Goal: Task Accomplishment & Management: Manage account settings

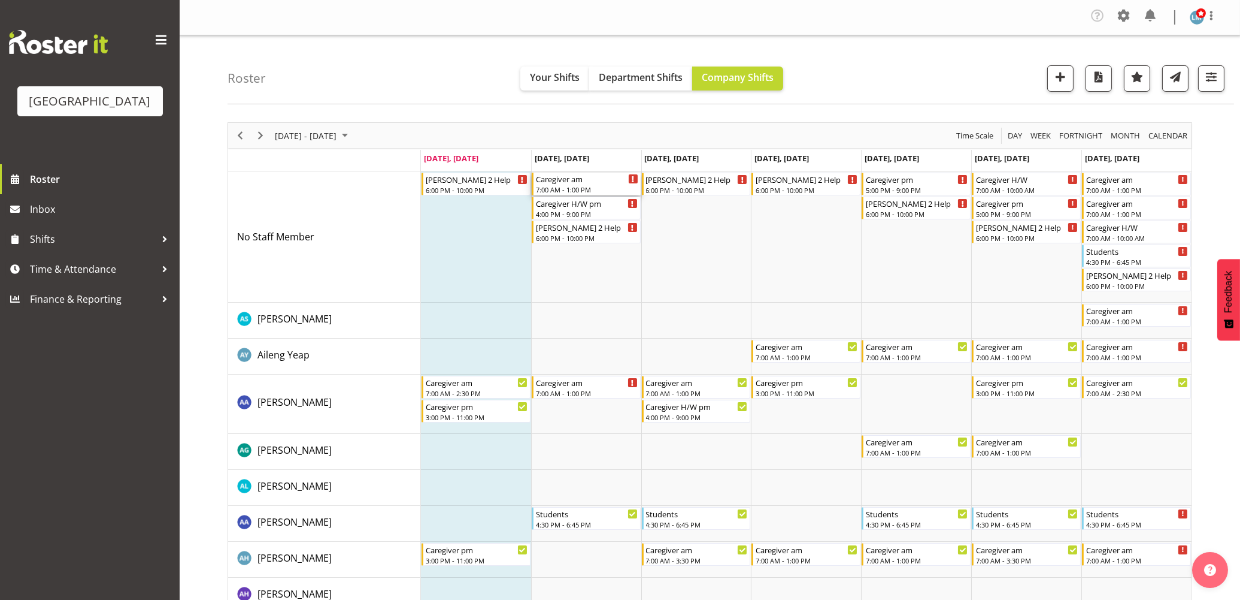
click at [611, 178] on div "Caregiver am" at bounding box center [587, 178] width 102 height 12
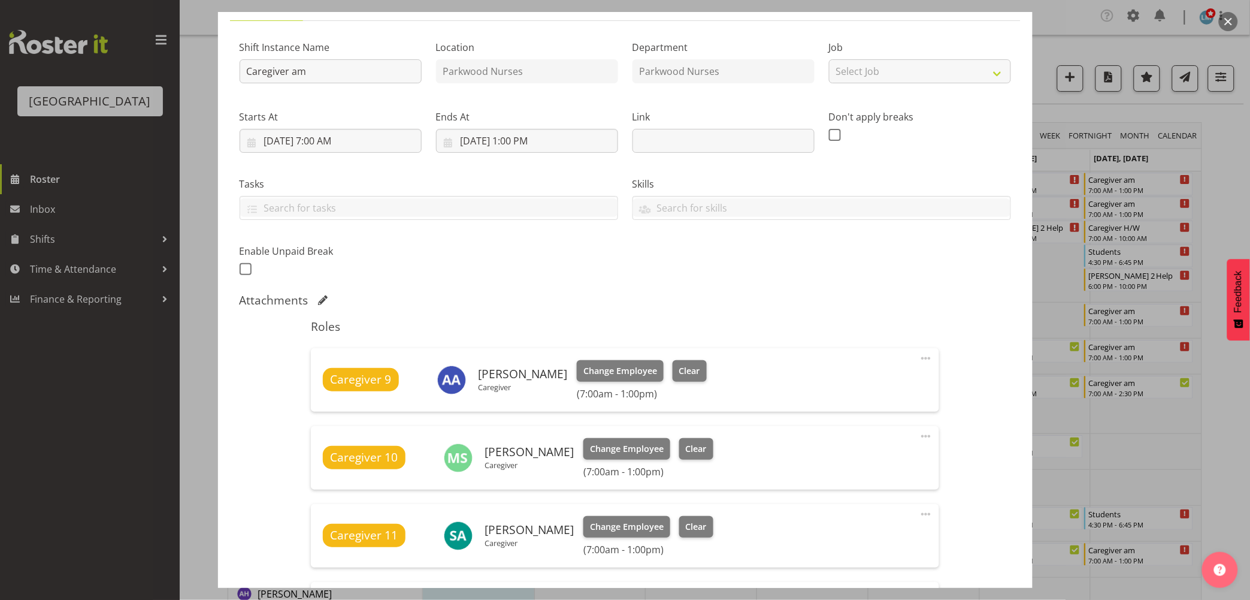
scroll to position [199, 0]
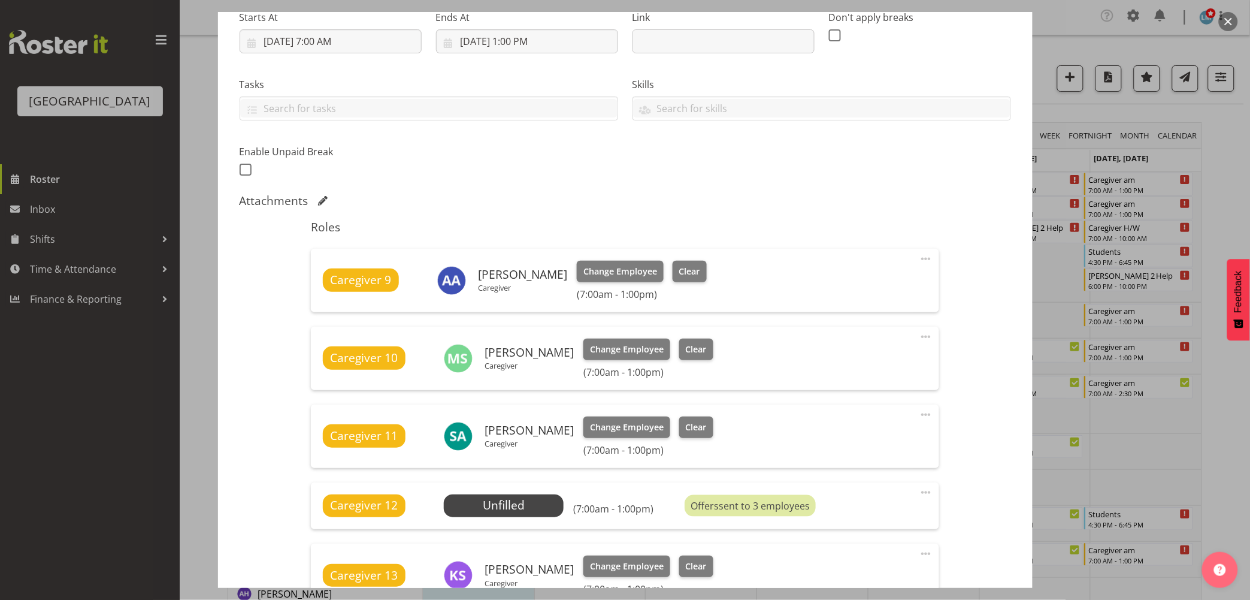
click at [75, 432] on div at bounding box center [625, 300] width 1250 height 600
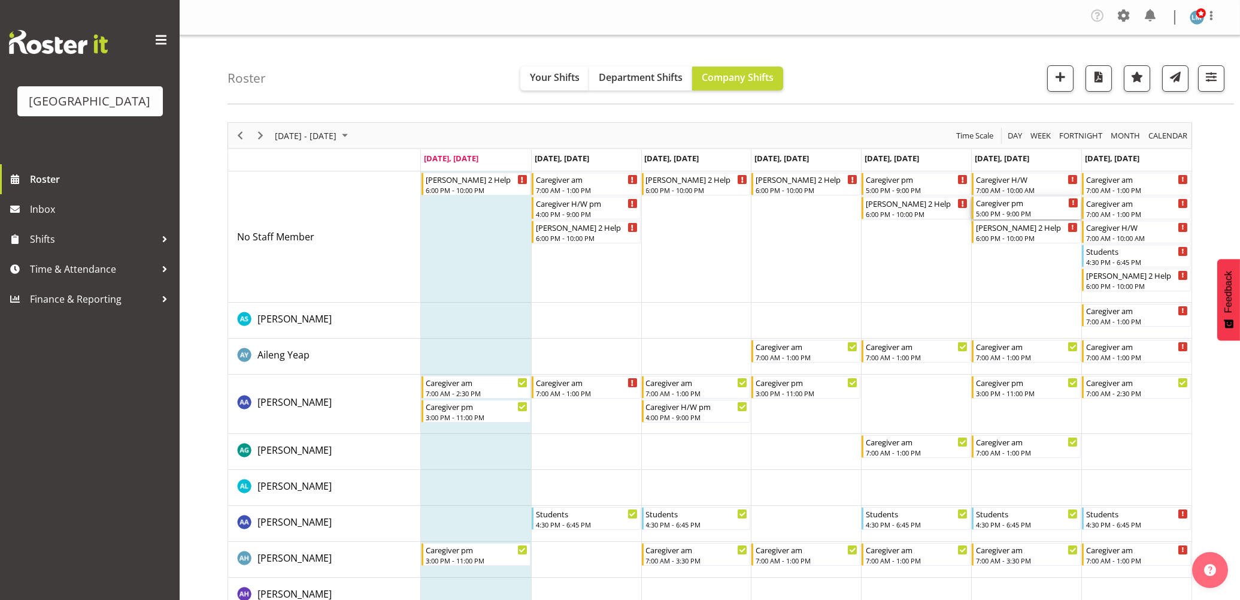
click at [1015, 212] on div "5:00 PM - 9:00 PM" at bounding box center [1027, 213] width 102 height 10
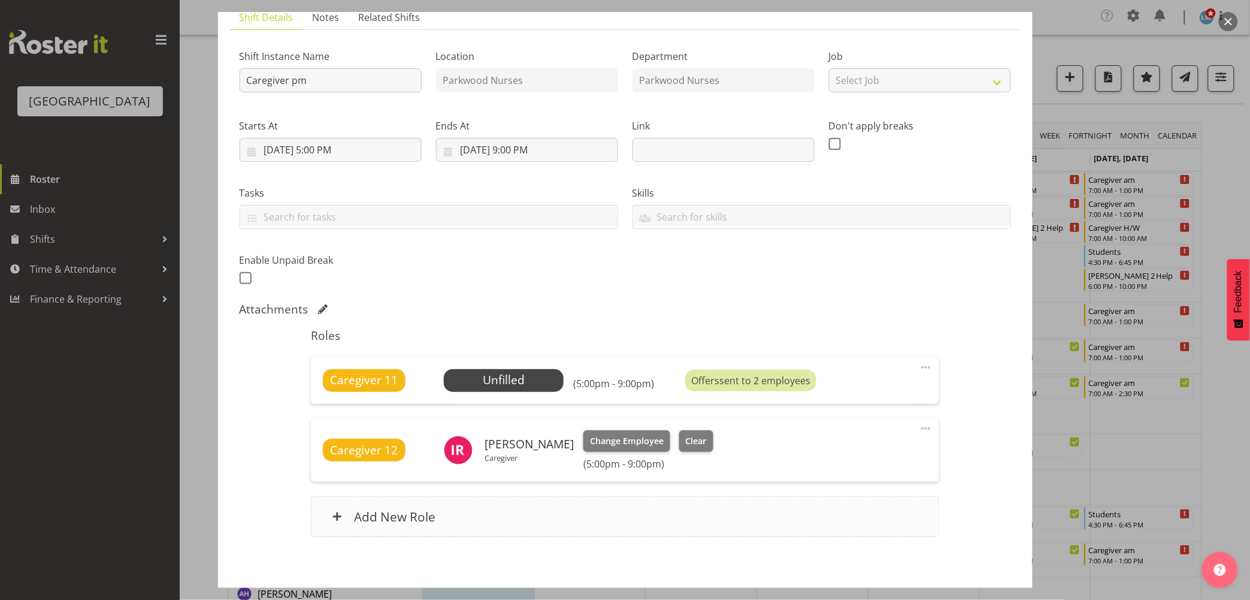
scroll to position [147, 0]
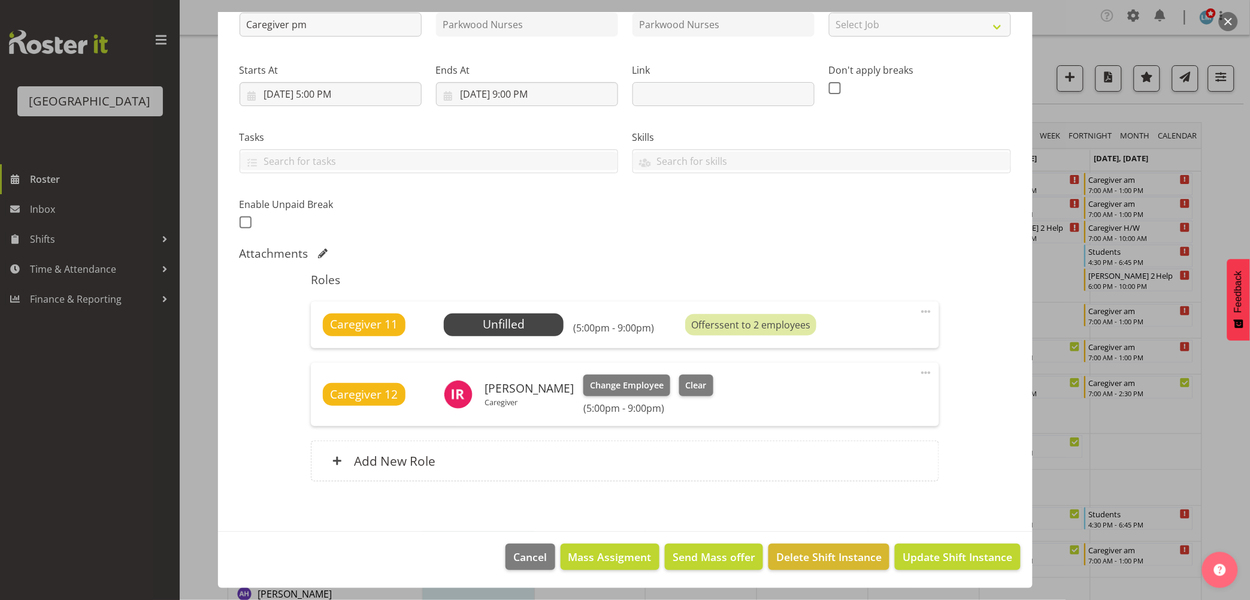
click at [1210, 178] on div at bounding box center [625, 300] width 1250 height 600
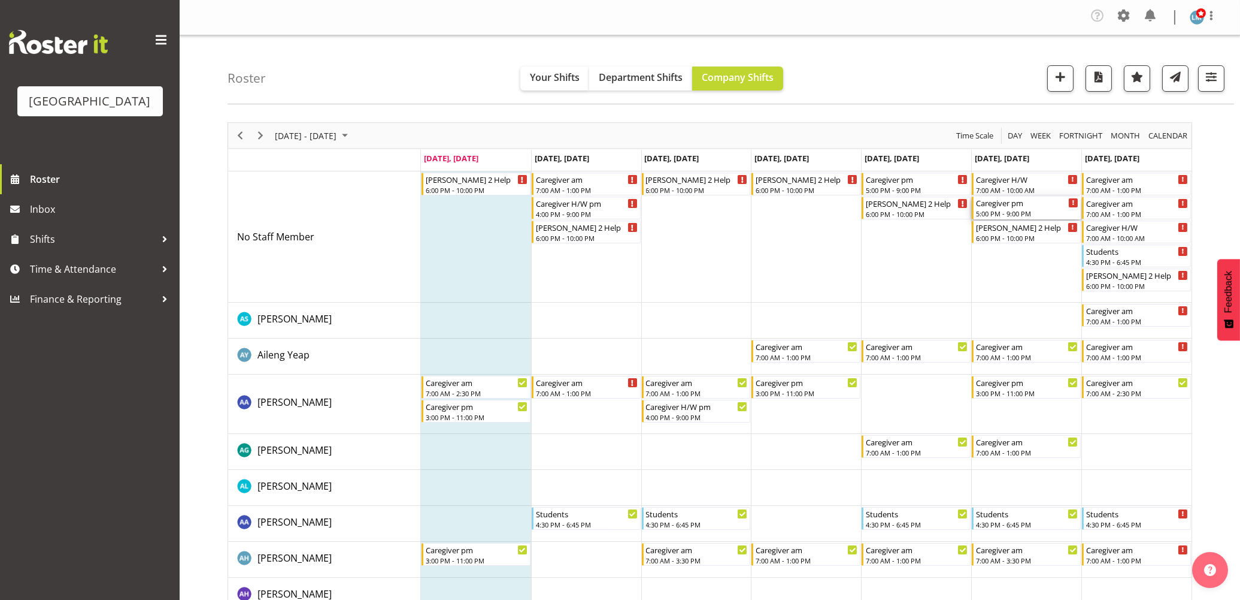
click at [1006, 208] on div "Caregiver pm 5:00 PM - 9:00 PM" at bounding box center [1027, 207] width 102 height 23
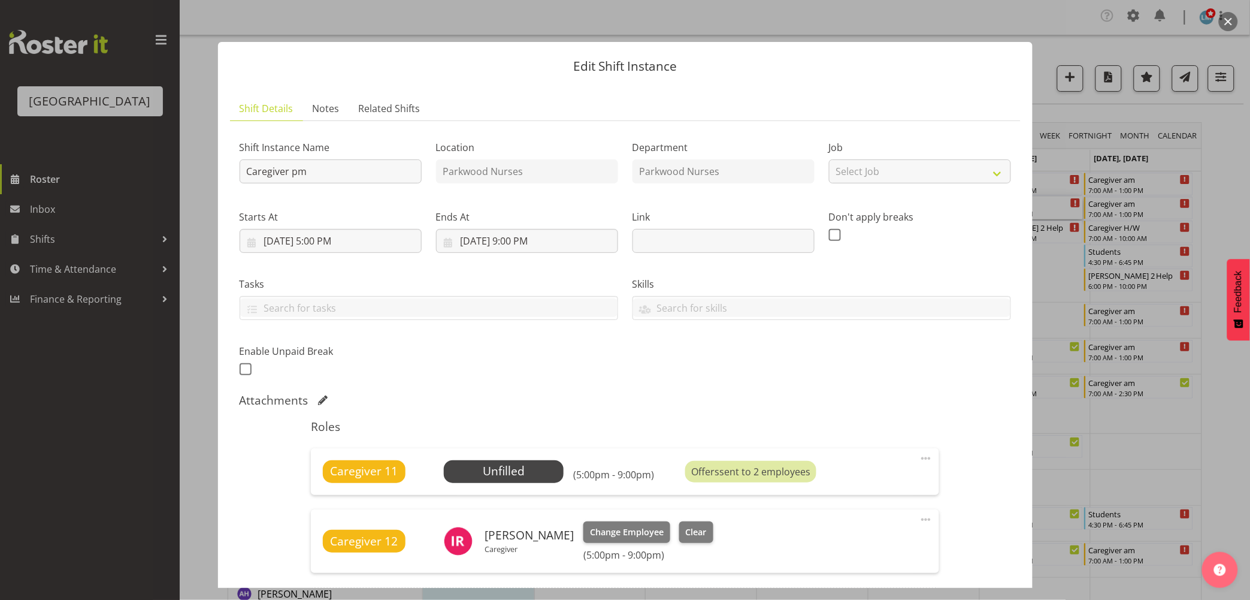
click at [1228, 190] on div at bounding box center [625, 300] width 1250 height 600
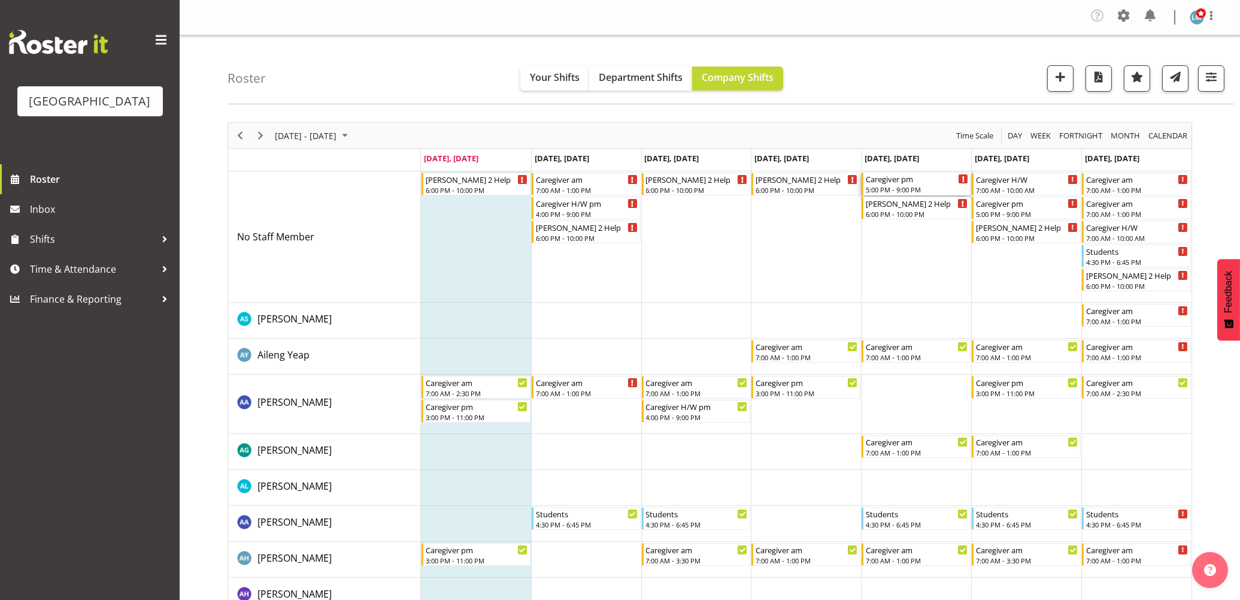
click at [881, 178] on div "Caregiver pm" at bounding box center [917, 178] width 102 height 12
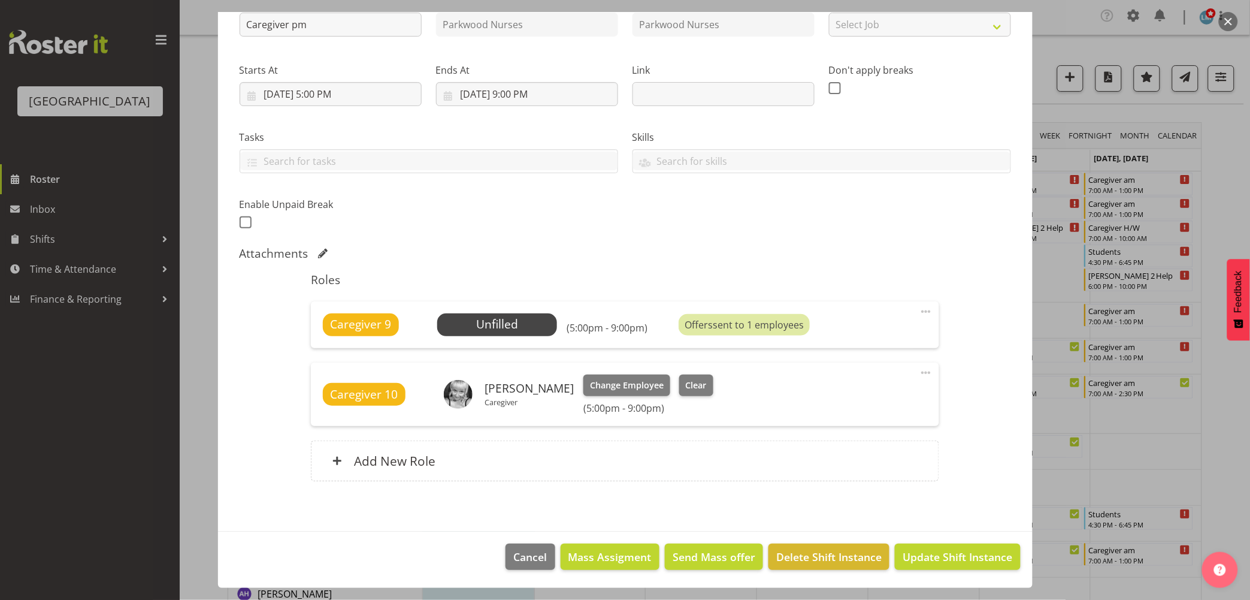
click at [1224, 160] on div at bounding box center [625, 300] width 1250 height 600
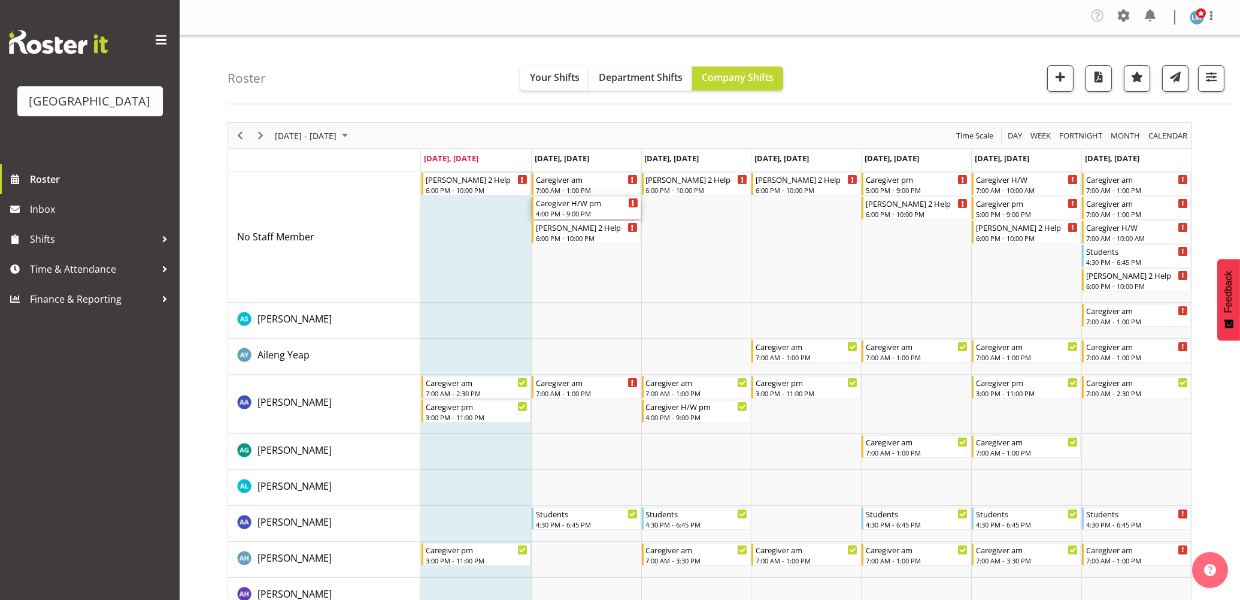
click at [589, 208] on div "Caregiver H/W pm 4:00 PM - 9:00 PM" at bounding box center [587, 207] width 102 height 23
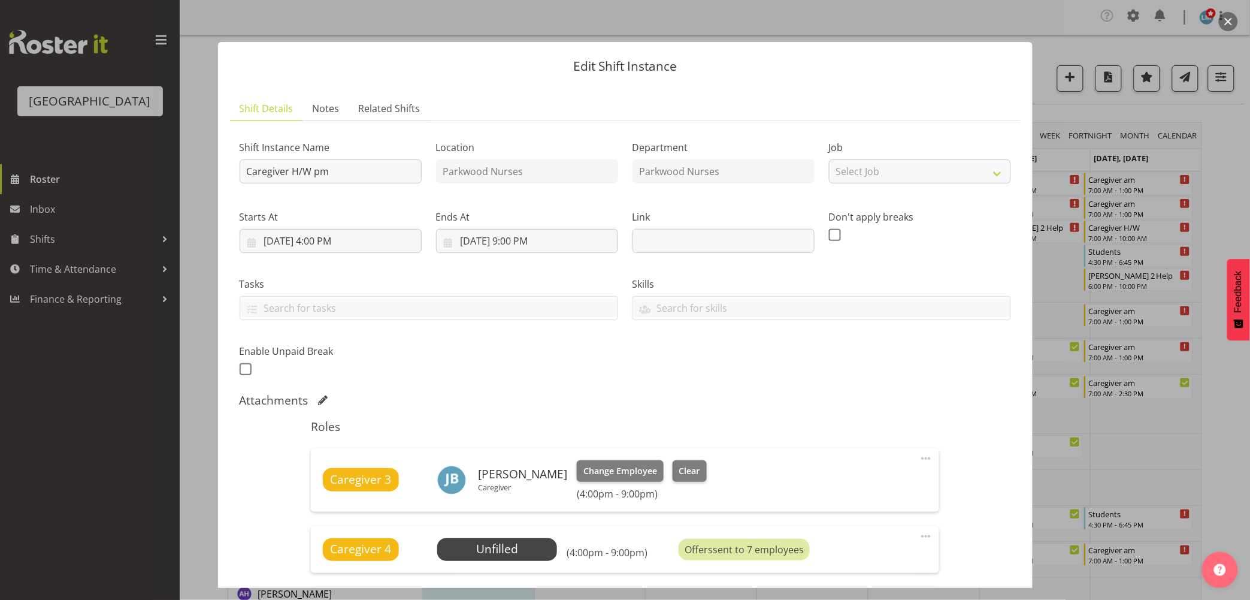
scroll to position [217, 0]
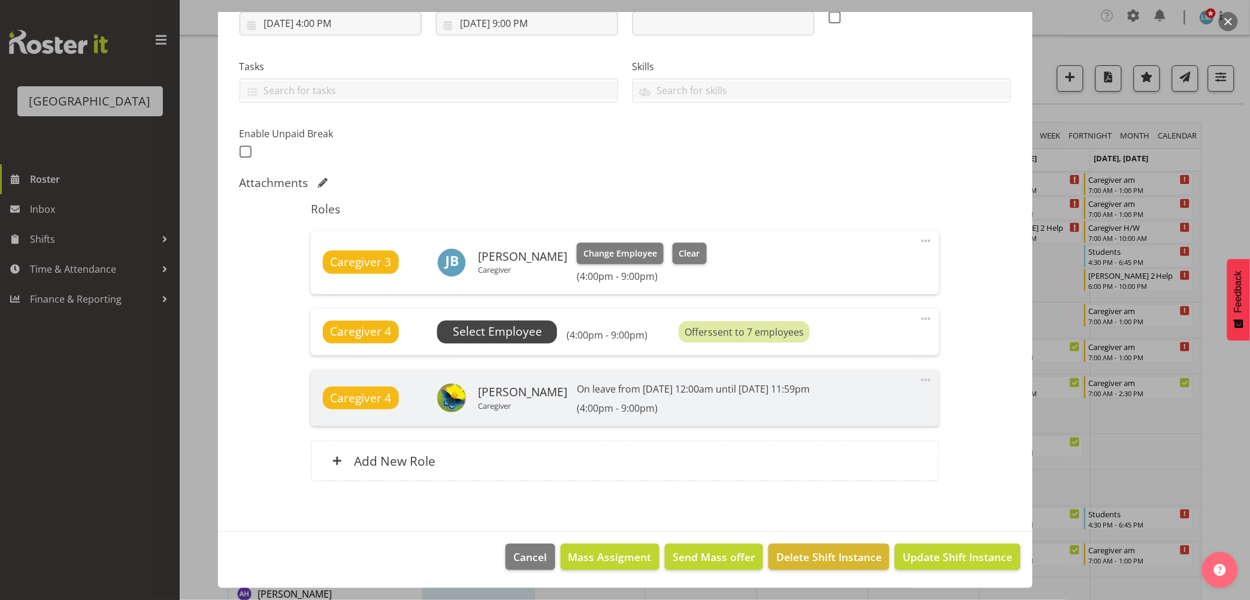
click at [494, 334] on span "Select Employee" at bounding box center [497, 331] width 89 height 17
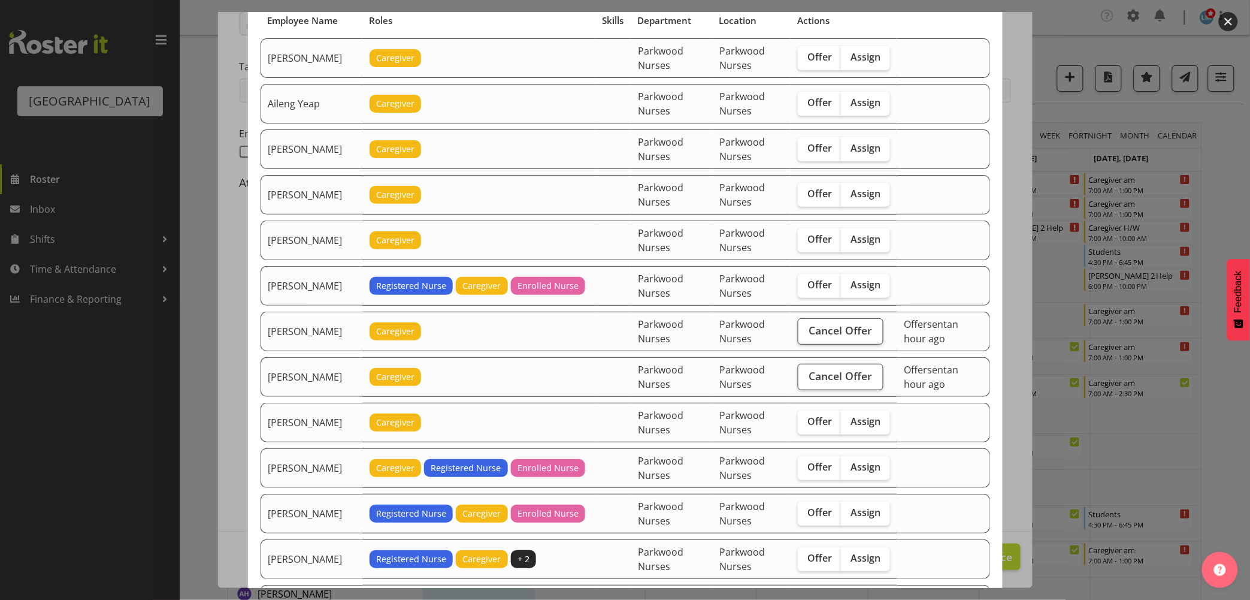
scroll to position [199, 0]
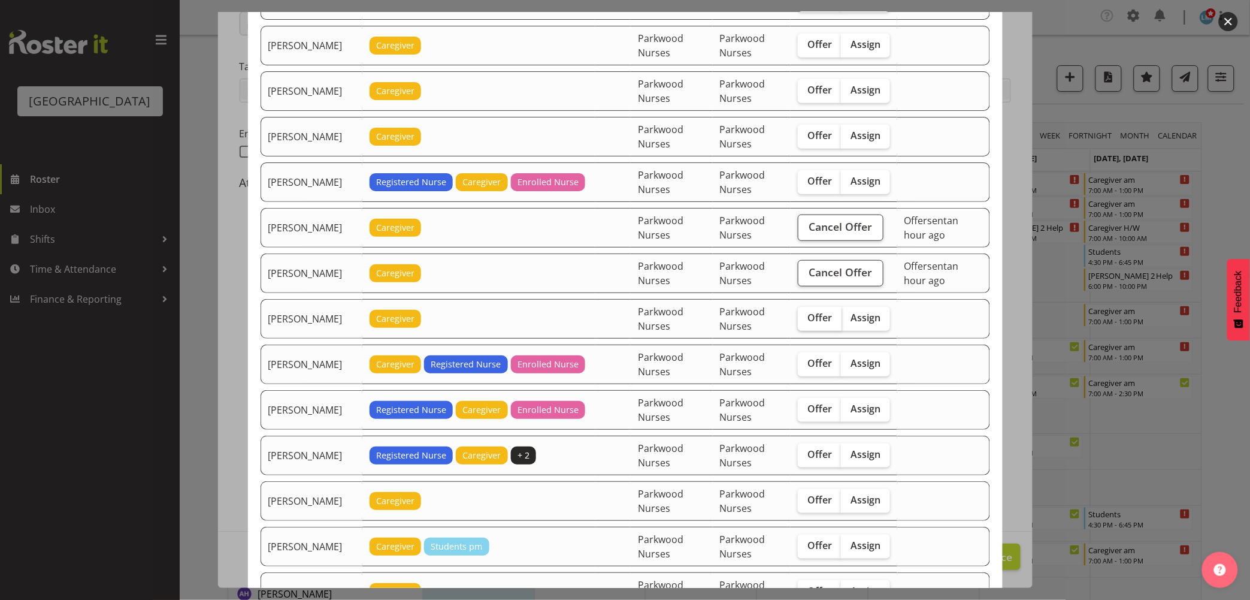
click at [816, 315] on span "Offer" at bounding box center [819, 317] width 25 height 12
click at [806, 315] on input "Offer" at bounding box center [802, 318] width 8 height 8
checkbox input "true"
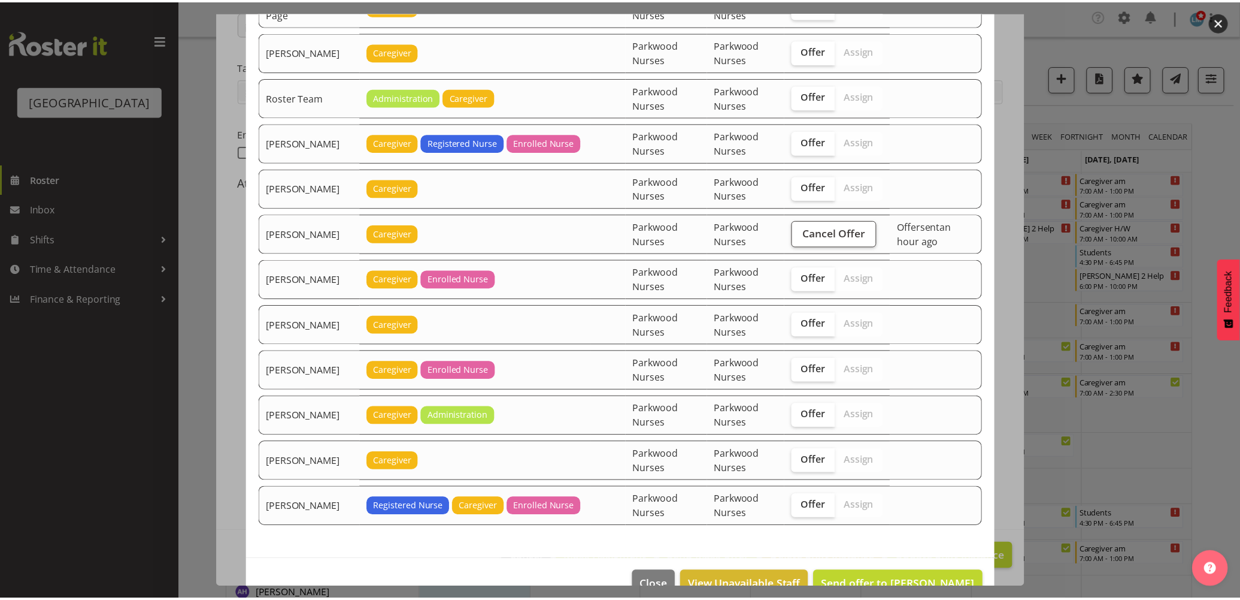
scroll to position [2003, 0]
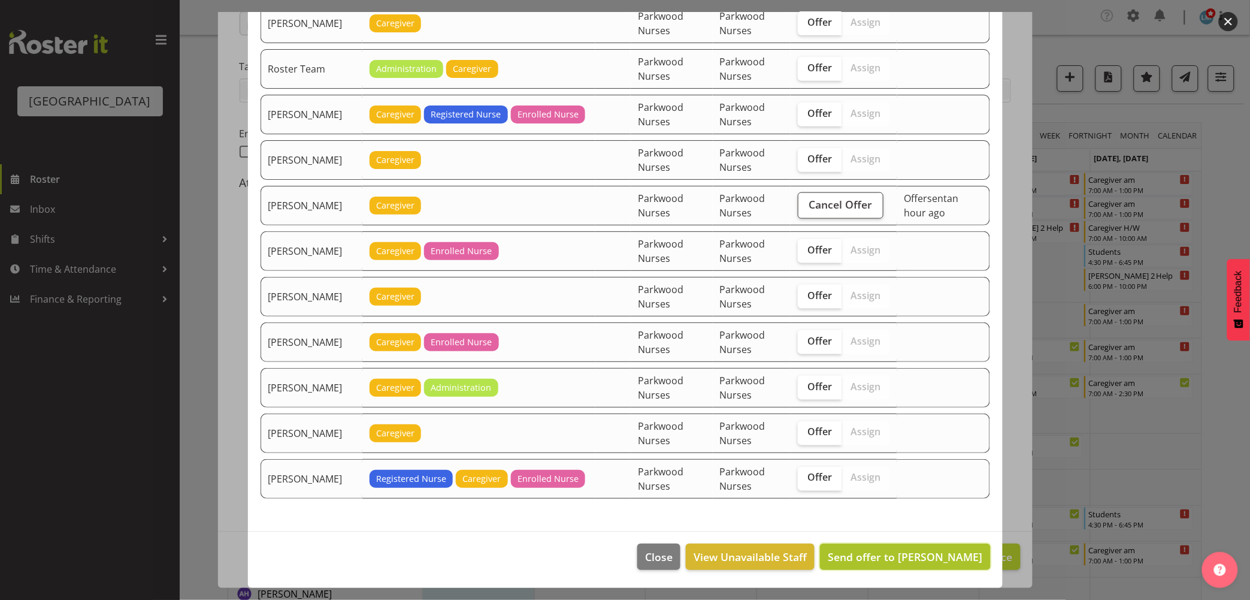
click at [926, 555] on span "Send offer to Caitlin Huria" at bounding box center [905, 556] width 155 height 14
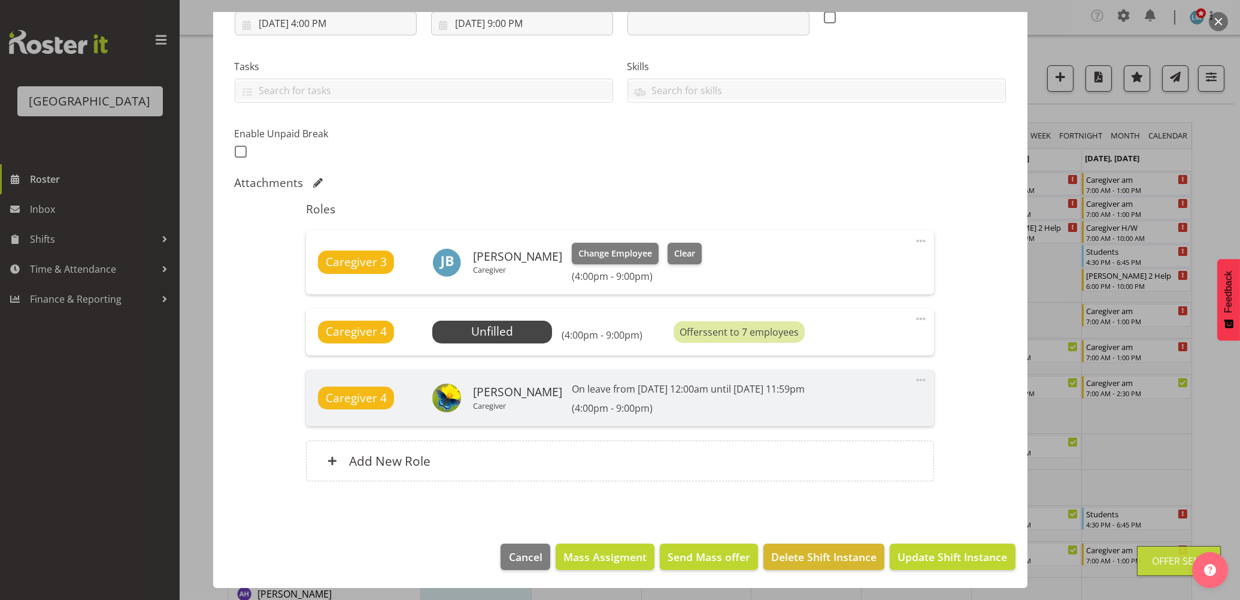
scroll to position [399, 0]
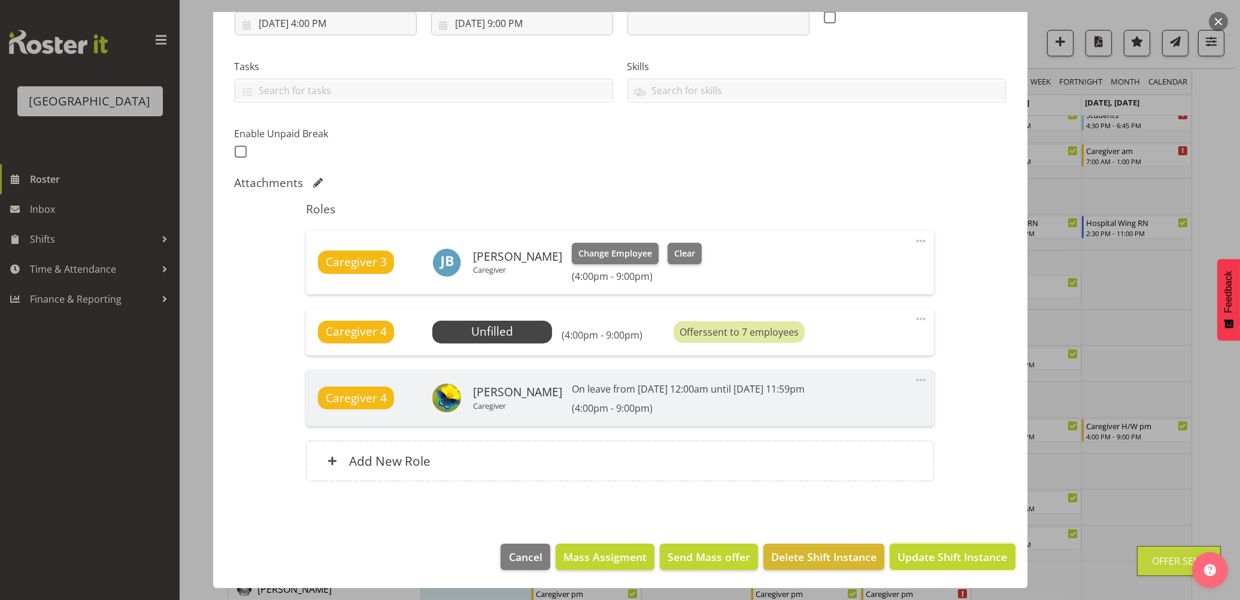
click at [926, 555] on span "Update Shift Instance" at bounding box center [953, 557] width 110 height 16
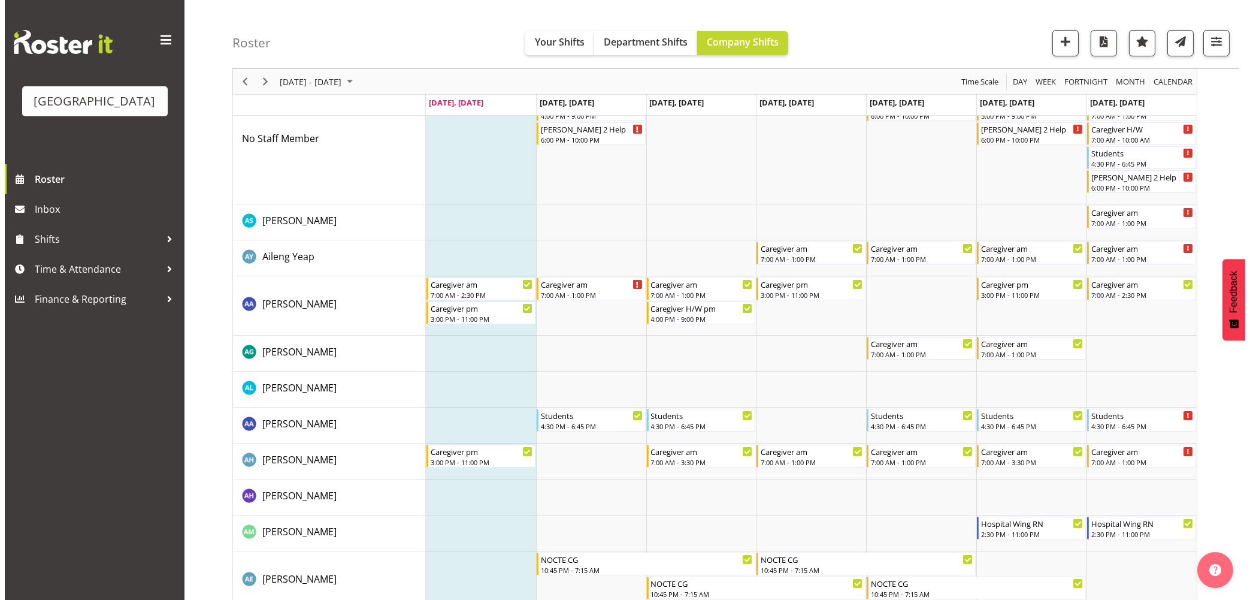
scroll to position [0, 0]
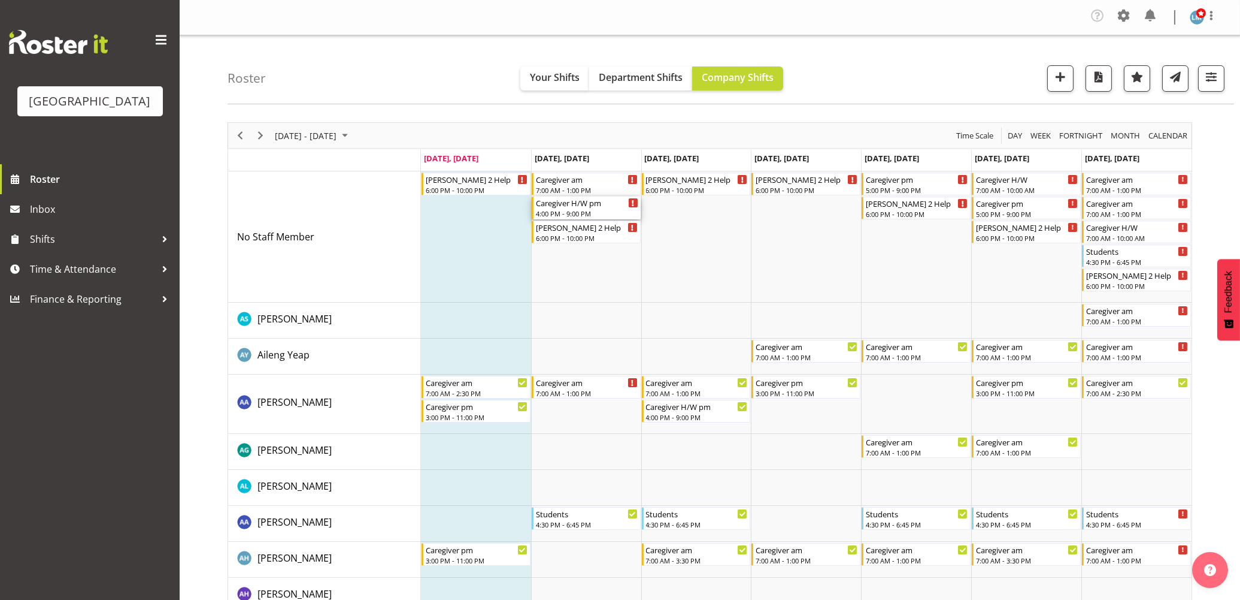
click at [543, 202] on div "Caregiver H/W pm" at bounding box center [587, 202] width 102 height 12
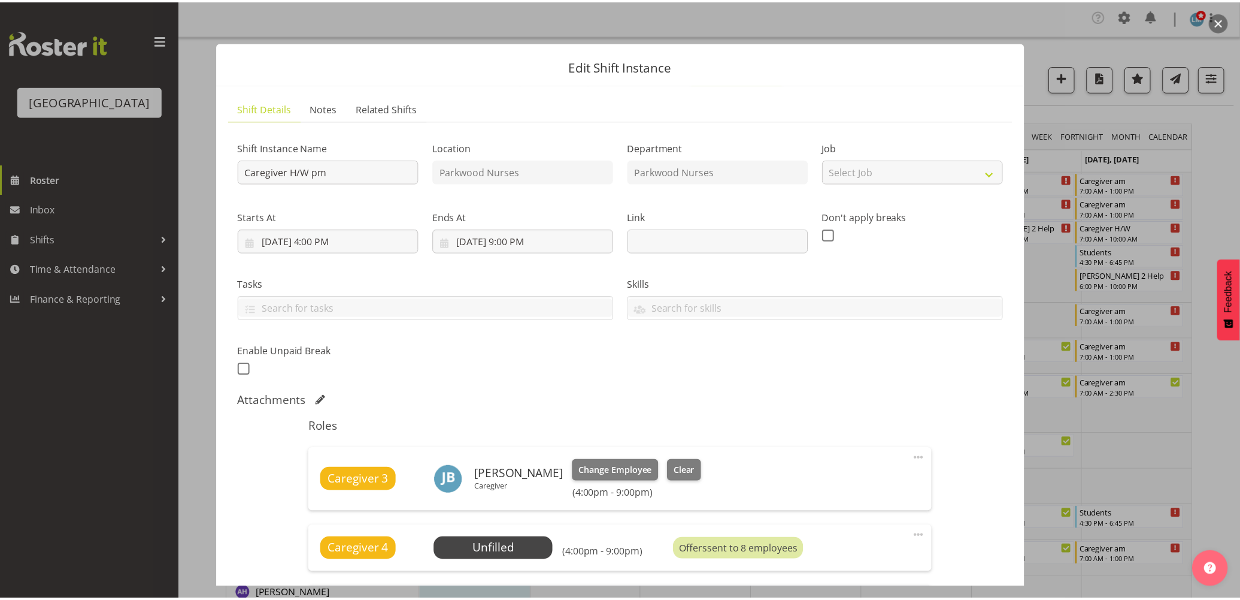
scroll to position [133, 0]
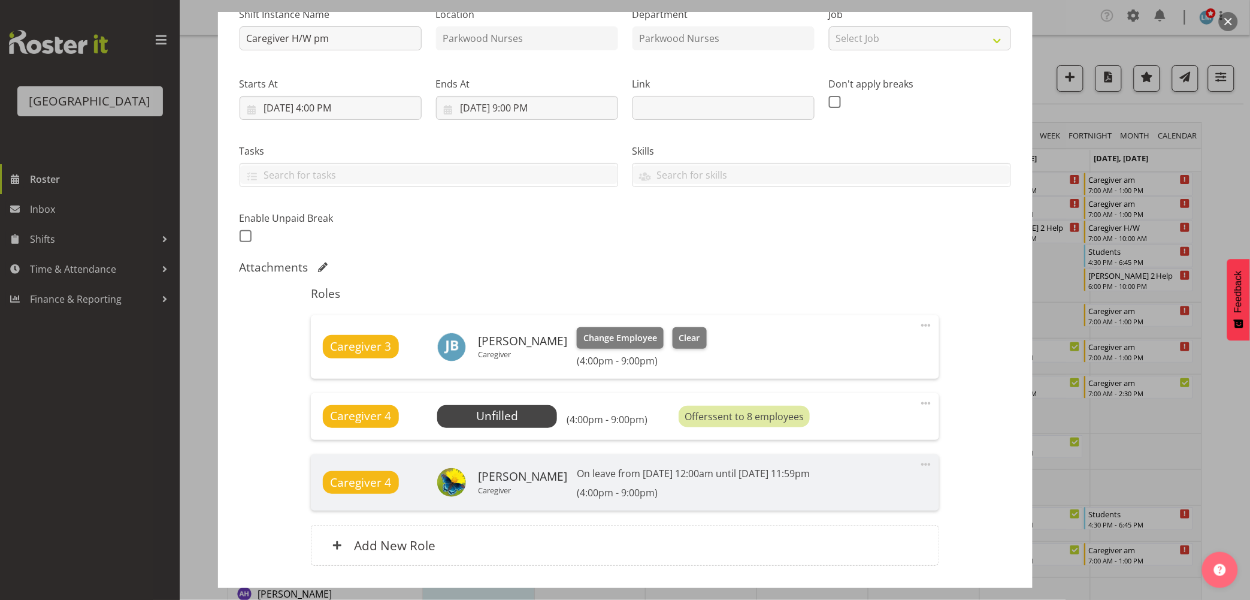
click at [1234, 195] on div at bounding box center [625, 300] width 1250 height 600
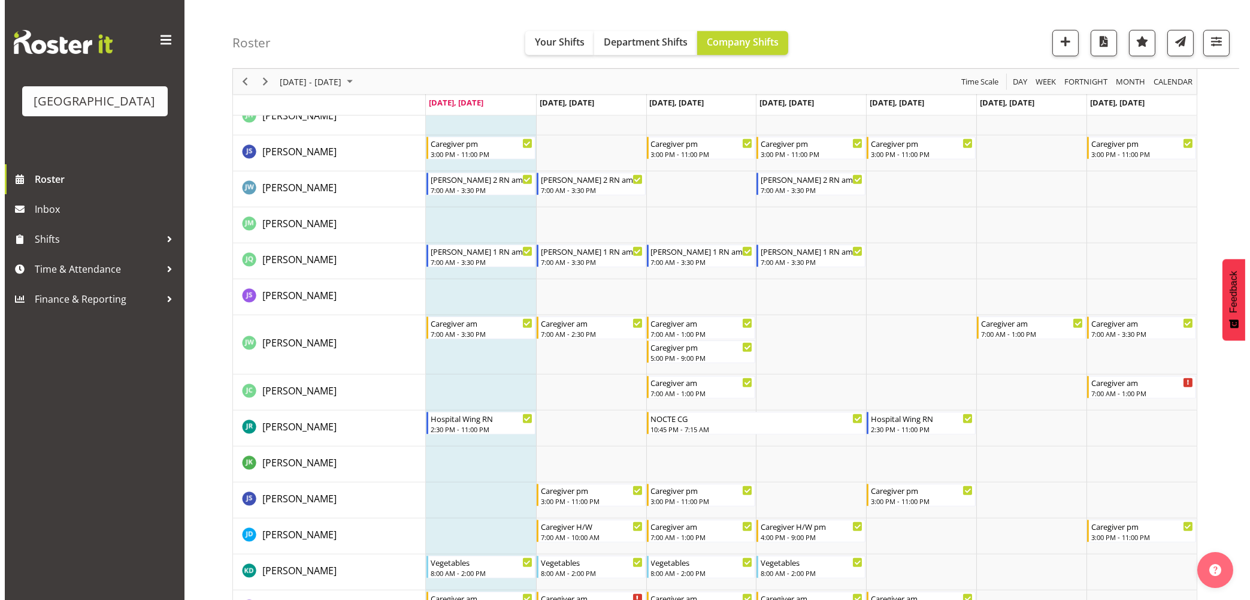
scroll to position [1863, 0]
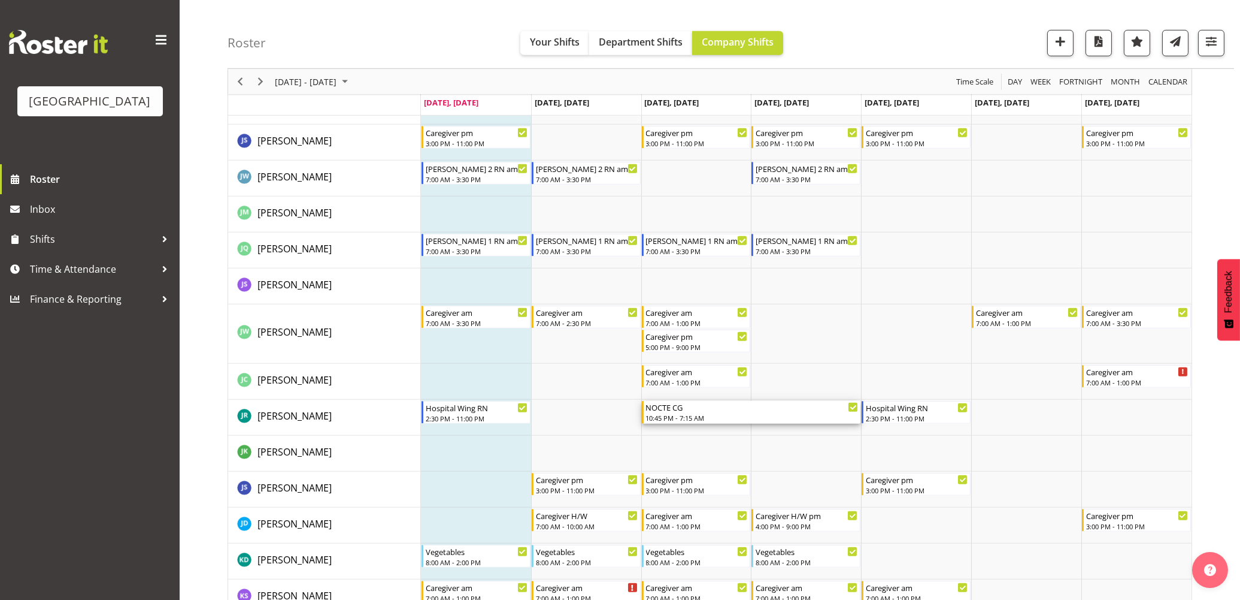
click at [713, 418] on div "10:45 PM - 7:15 AM" at bounding box center [752, 418] width 213 height 10
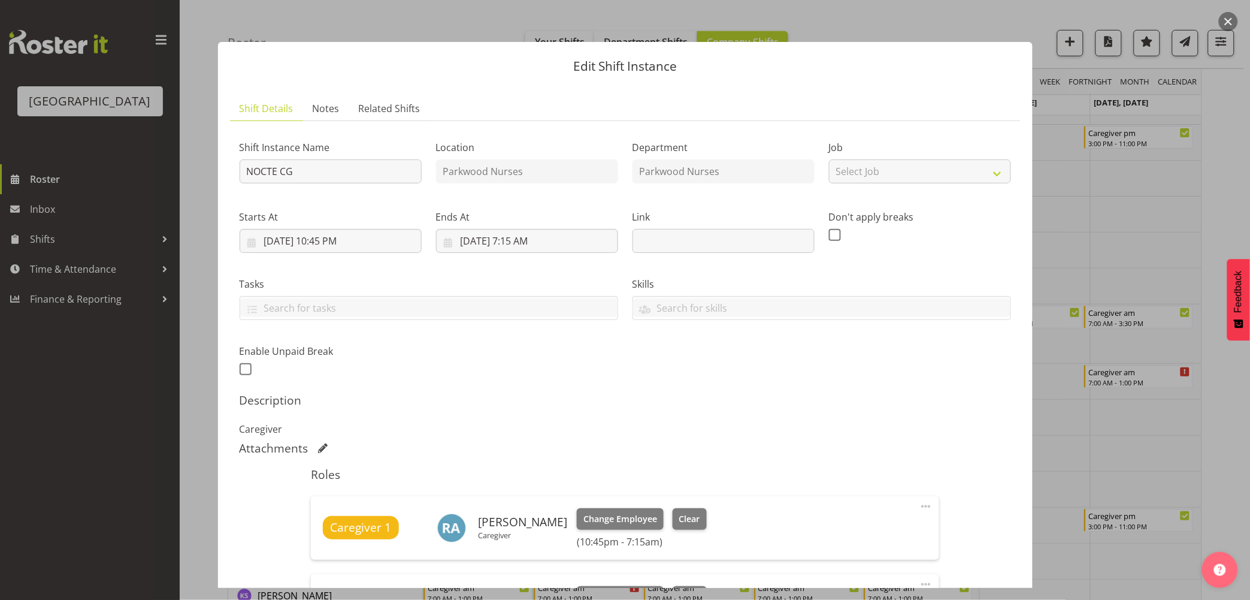
scroll to position [266, 0]
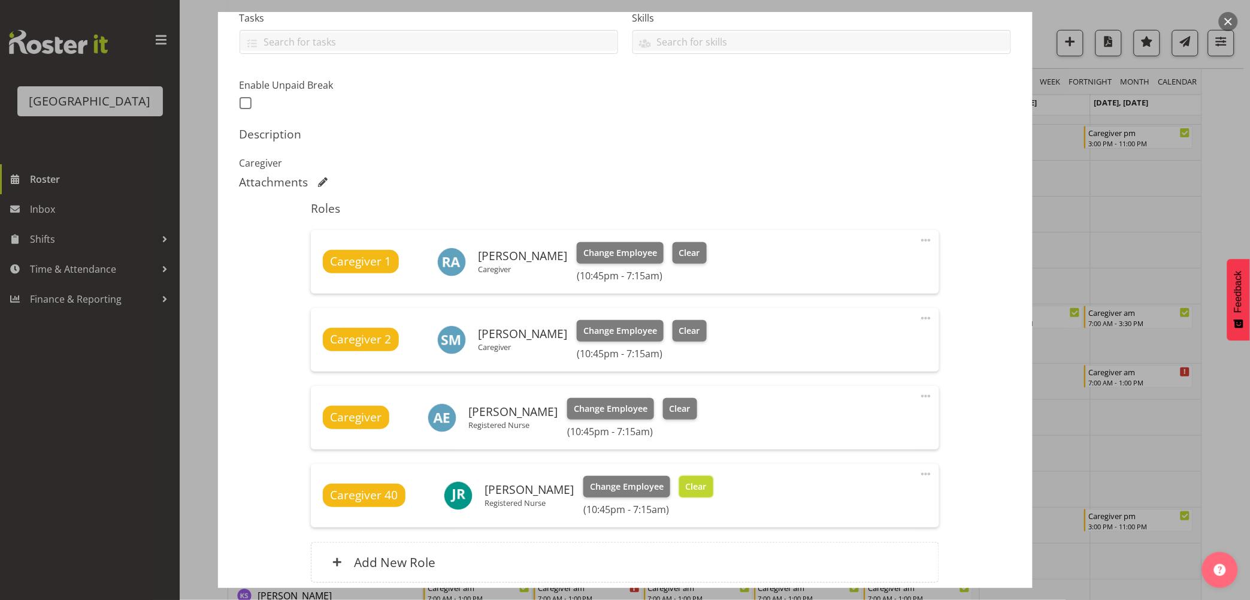
click at [691, 488] on span "Clear" at bounding box center [696, 486] width 21 height 13
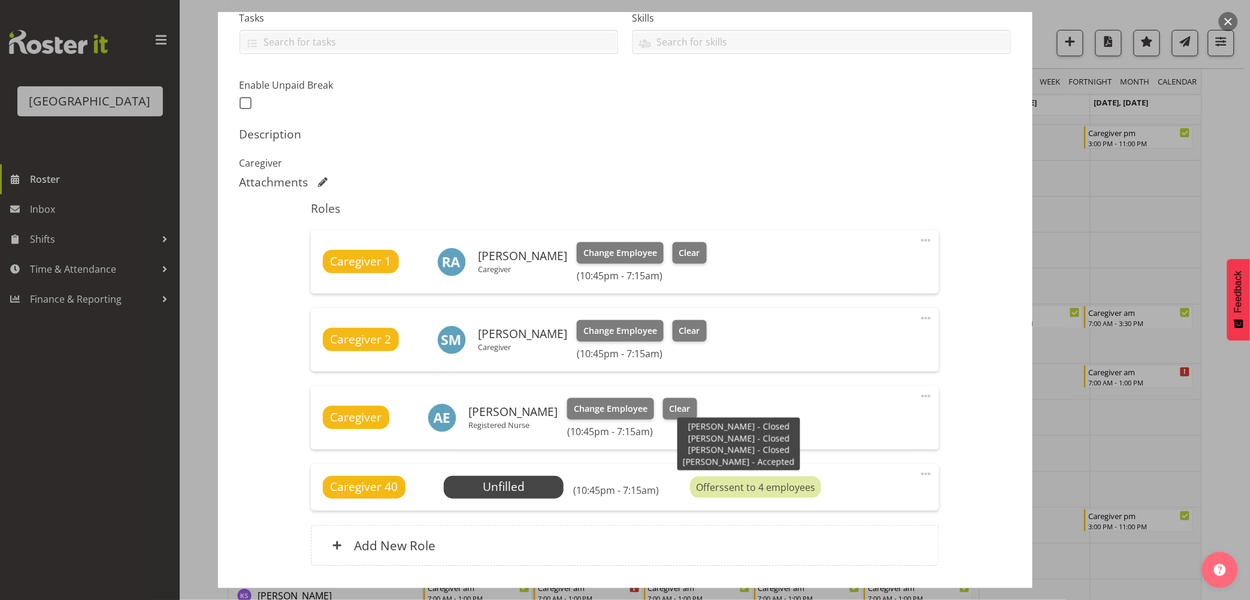
scroll to position [350, 0]
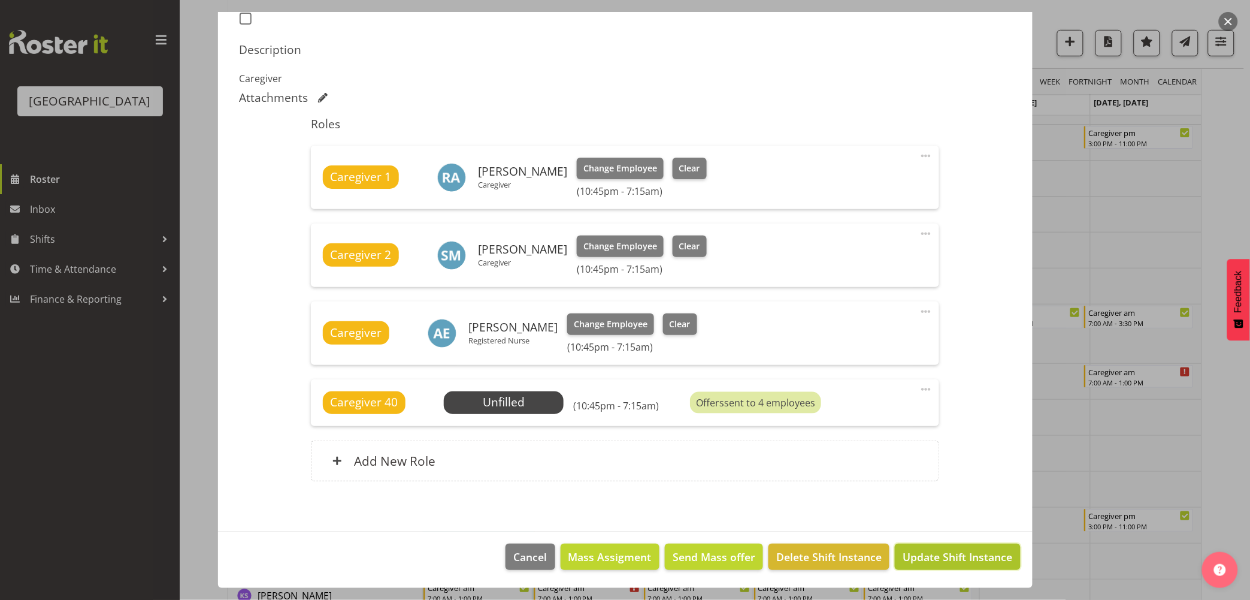
click at [961, 554] on span "Update Shift Instance" at bounding box center [958, 557] width 110 height 16
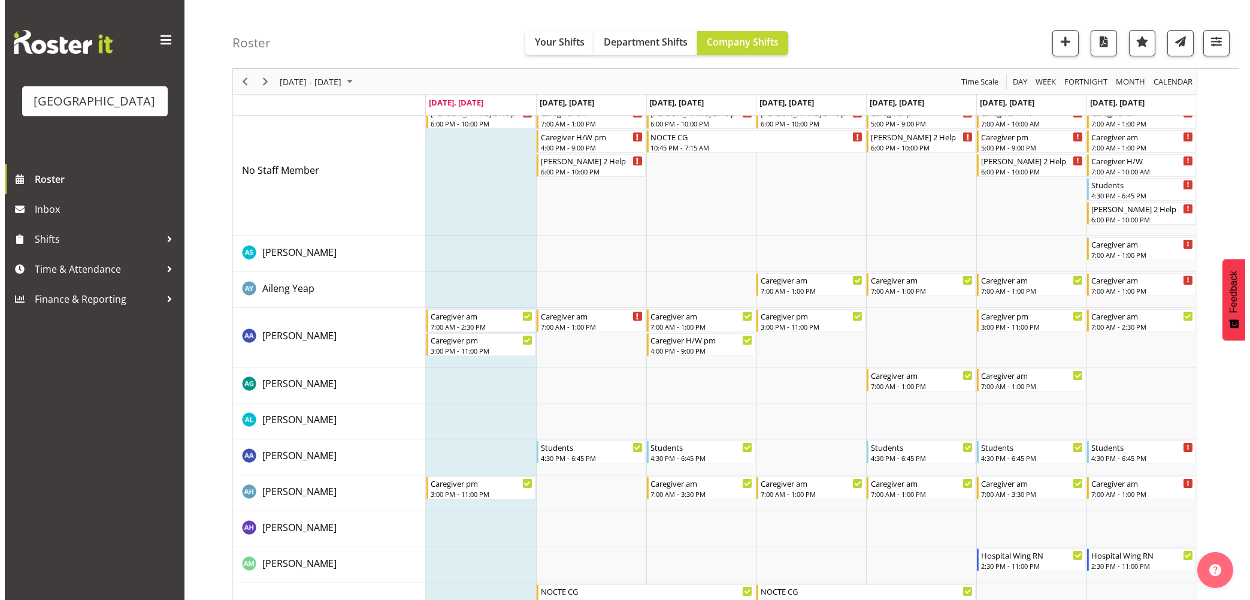
scroll to position [0, 0]
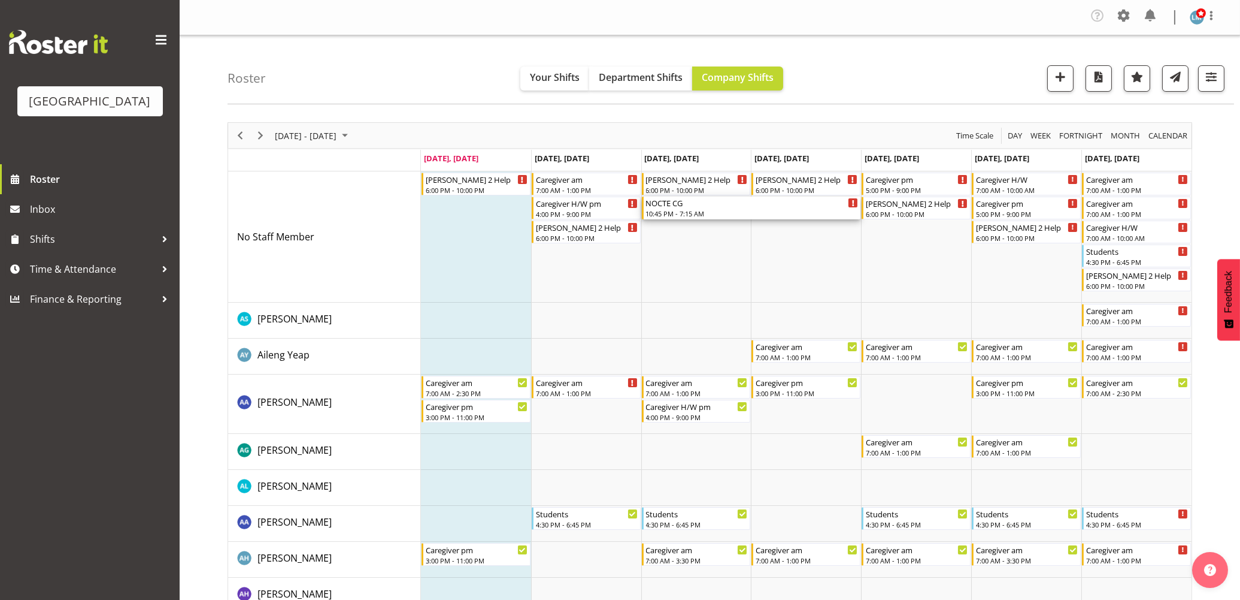
click at [683, 213] on div "10:45 PM - 7:15 AM" at bounding box center [752, 213] width 213 height 10
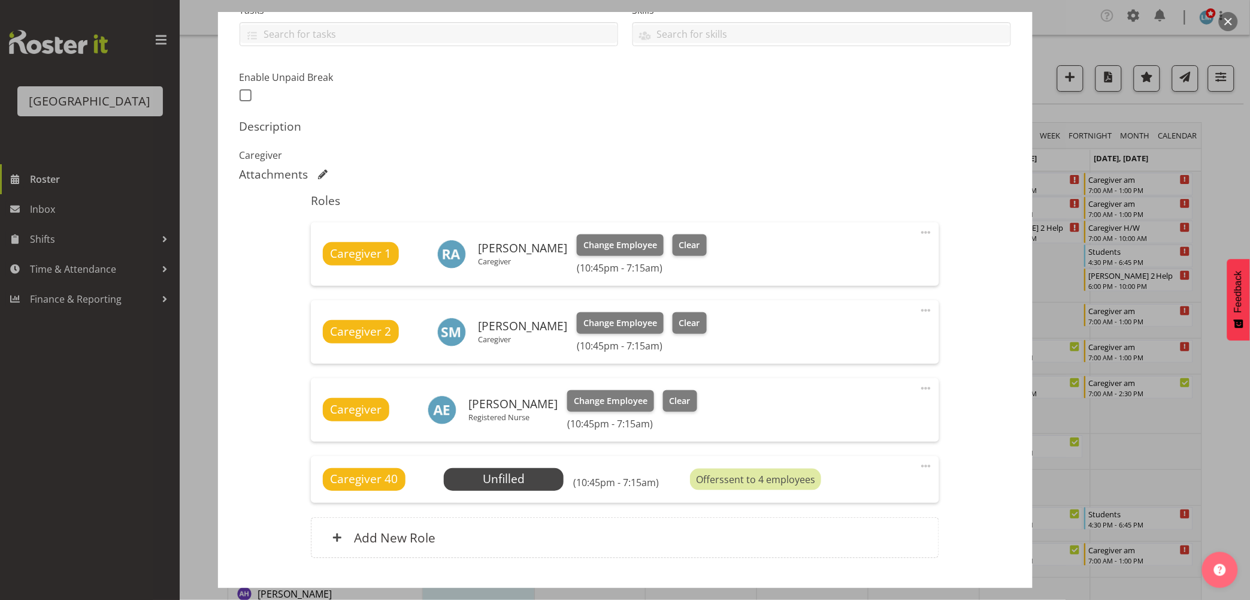
scroll to position [332, 0]
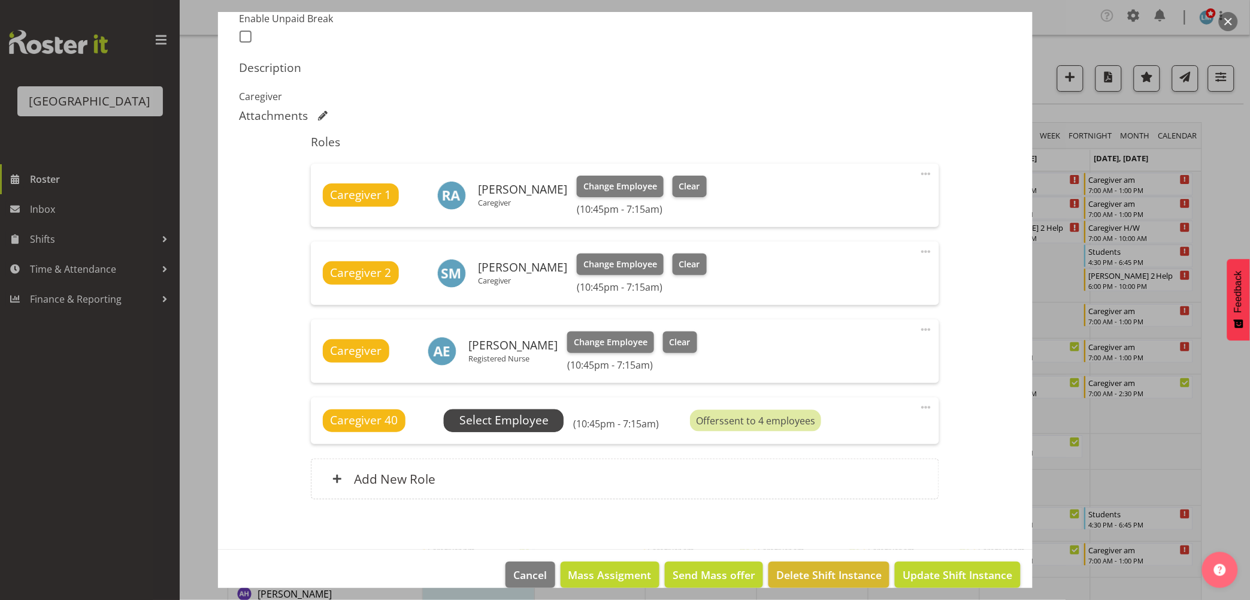
click at [486, 424] on span "Select Employee" at bounding box center [503, 419] width 89 height 17
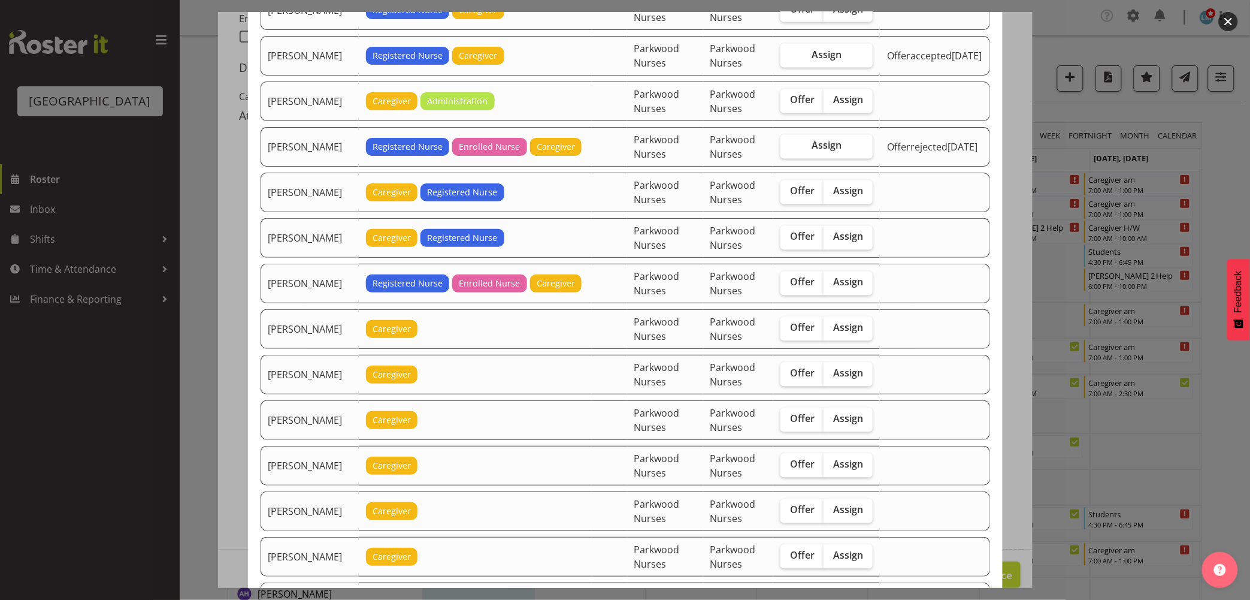
scroll to position [798, 0]
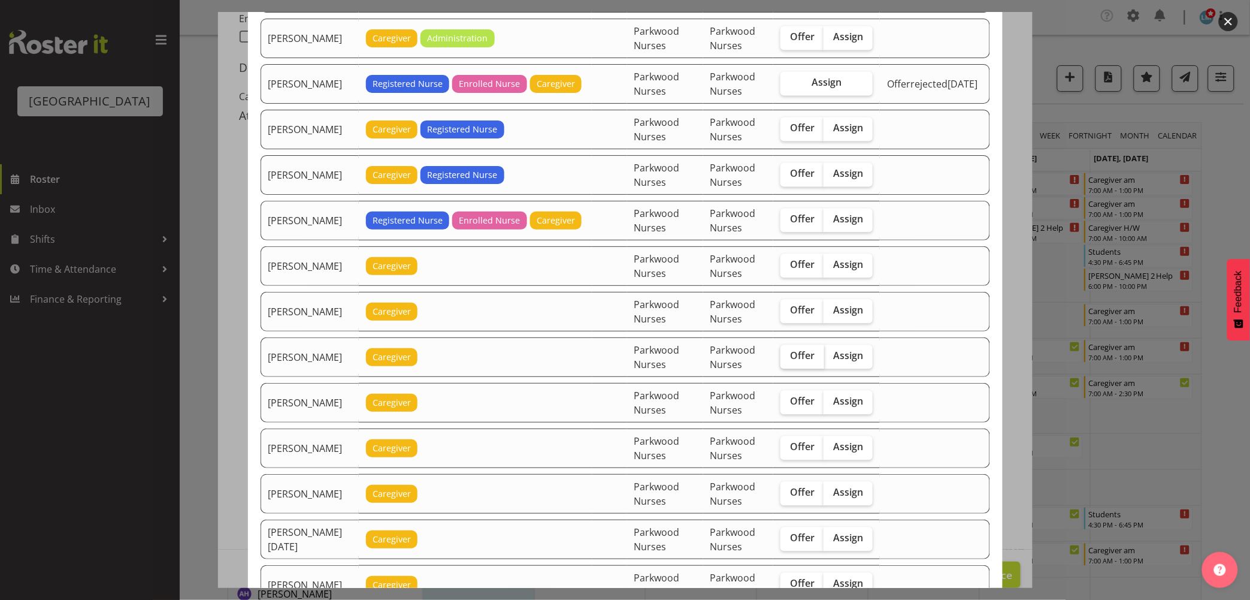
click at [805, 358] on span "Offer" at bounding box center [802, 356] width 25 height 12
click at [788, 358] on input "Offer" at bounding box center [784, 356] width 8 height 8
checkbox input "true"
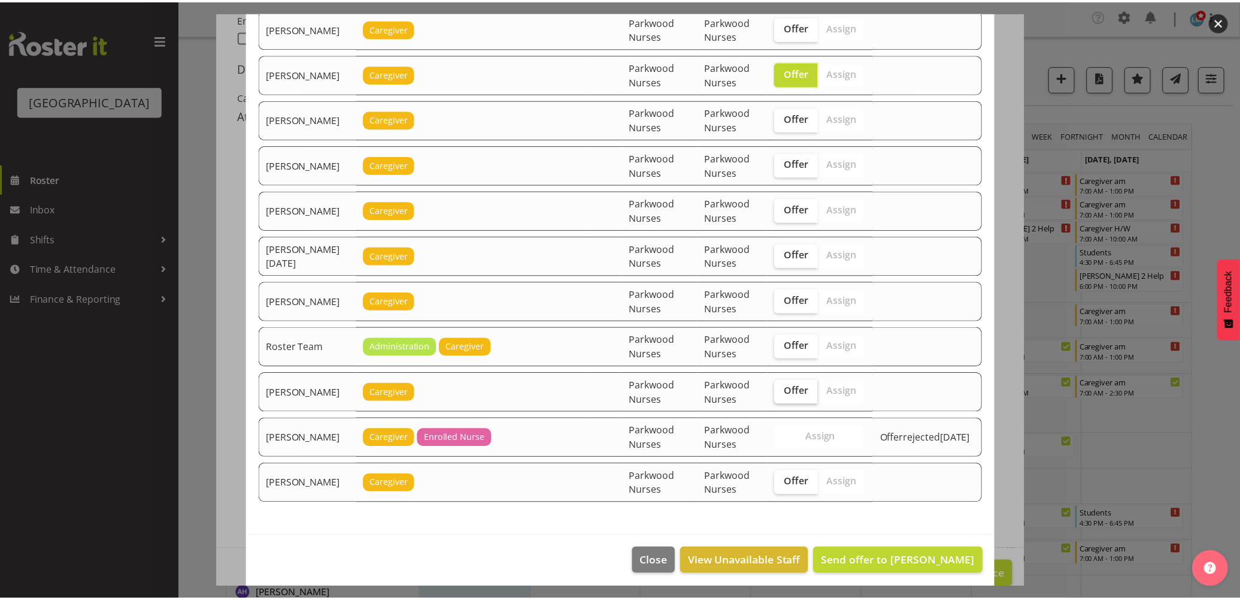
scroll to position [1091, 0]
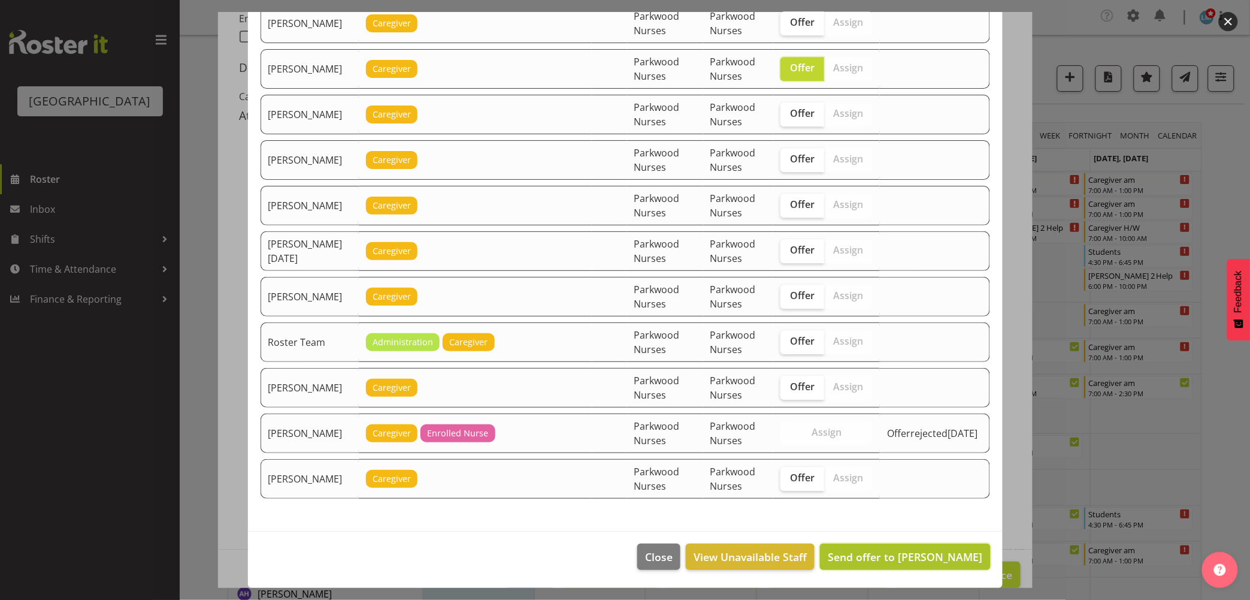
click at [935, 559] on span "Send offer to Maria Kuraem" at bounding box center [905, 556] width 155 height 14
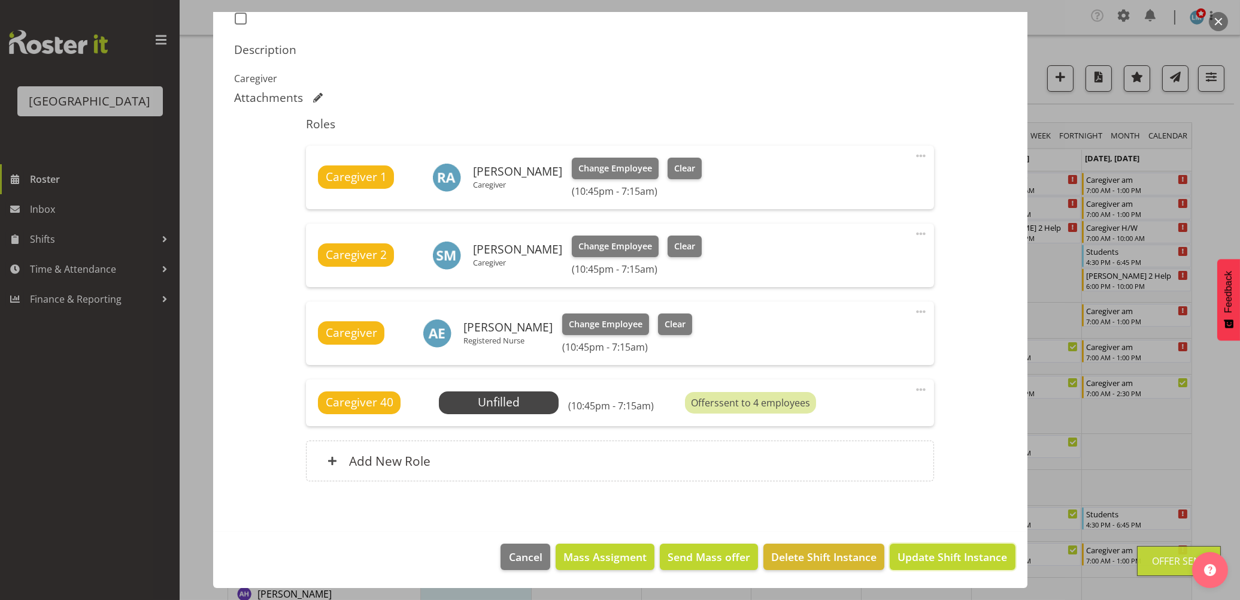
click at [935, 559] on span "Update Shift Instance" at bounding box center [953, 557] width 110 height 16
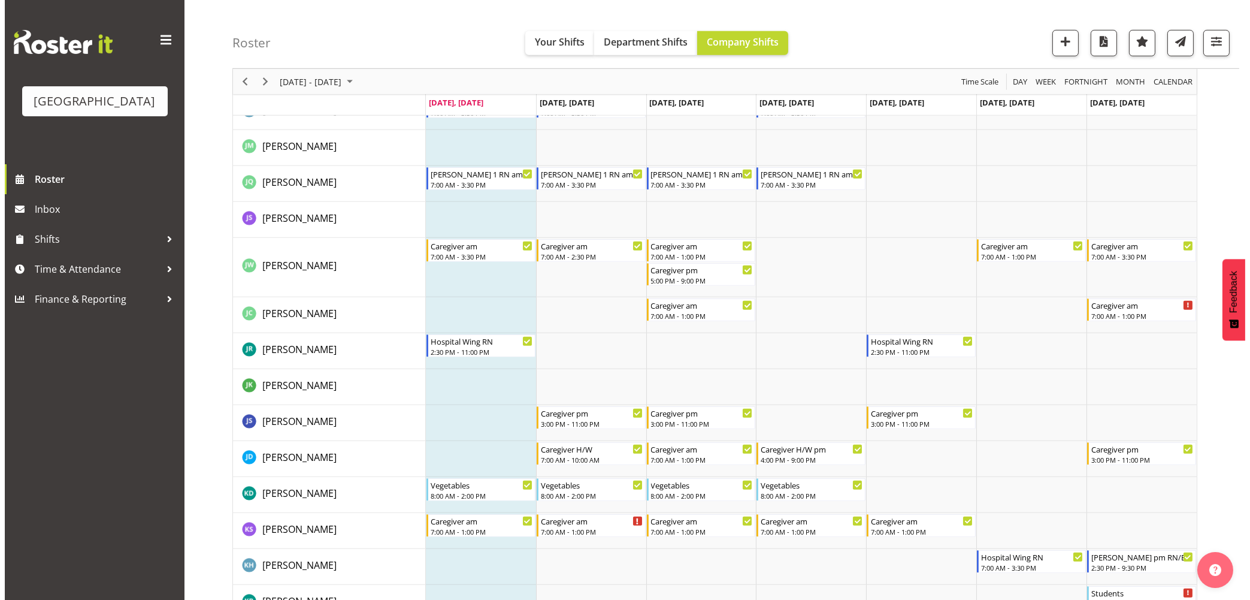
scroll to position [2063, 0]
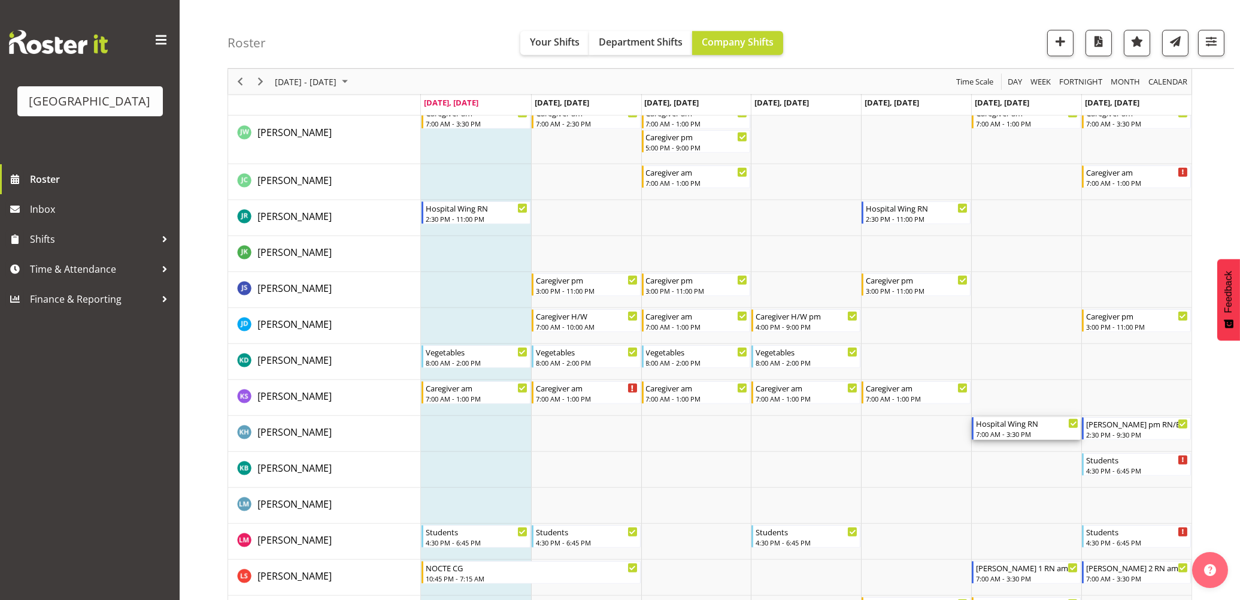
click at [1026, 428] on div "Hospital Wing RN" at bounding box center [1027, 423] width 102 height 12
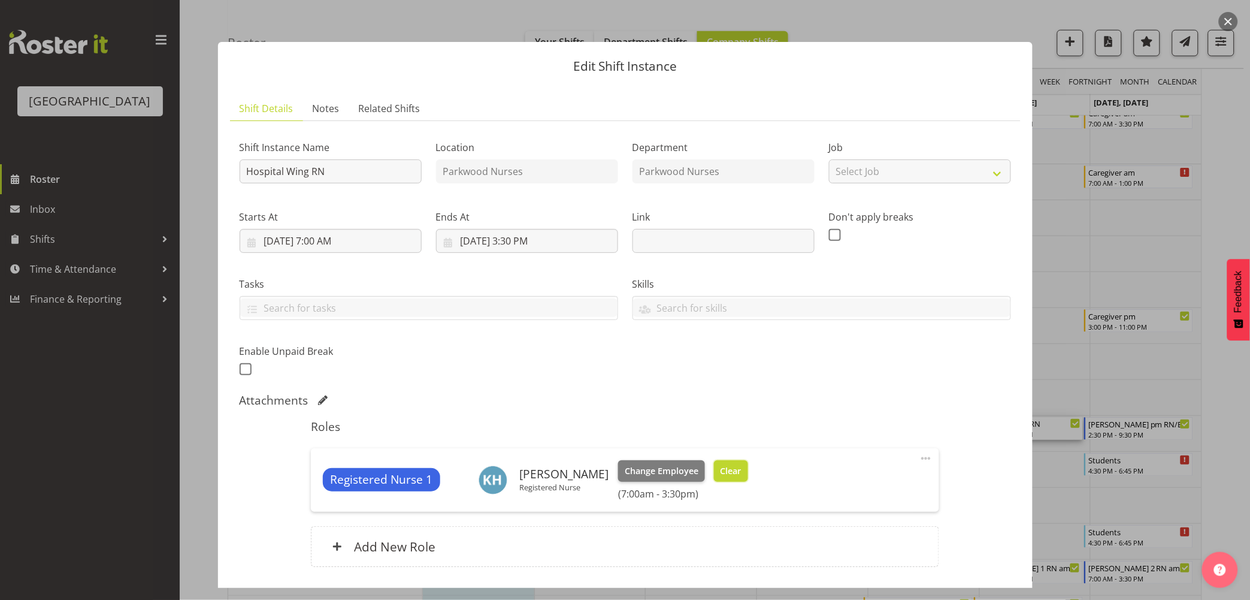
click at [734, 464] on button "Clear" at bounding box center [731, 471] width 34 height 22
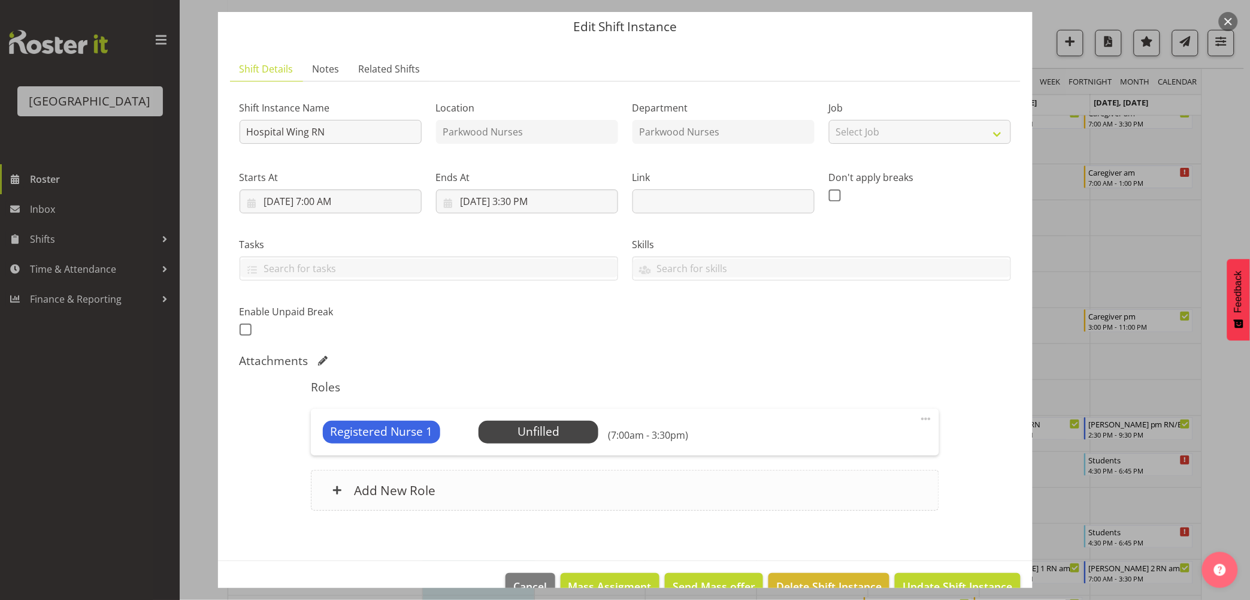
scroll to position [69, 0]
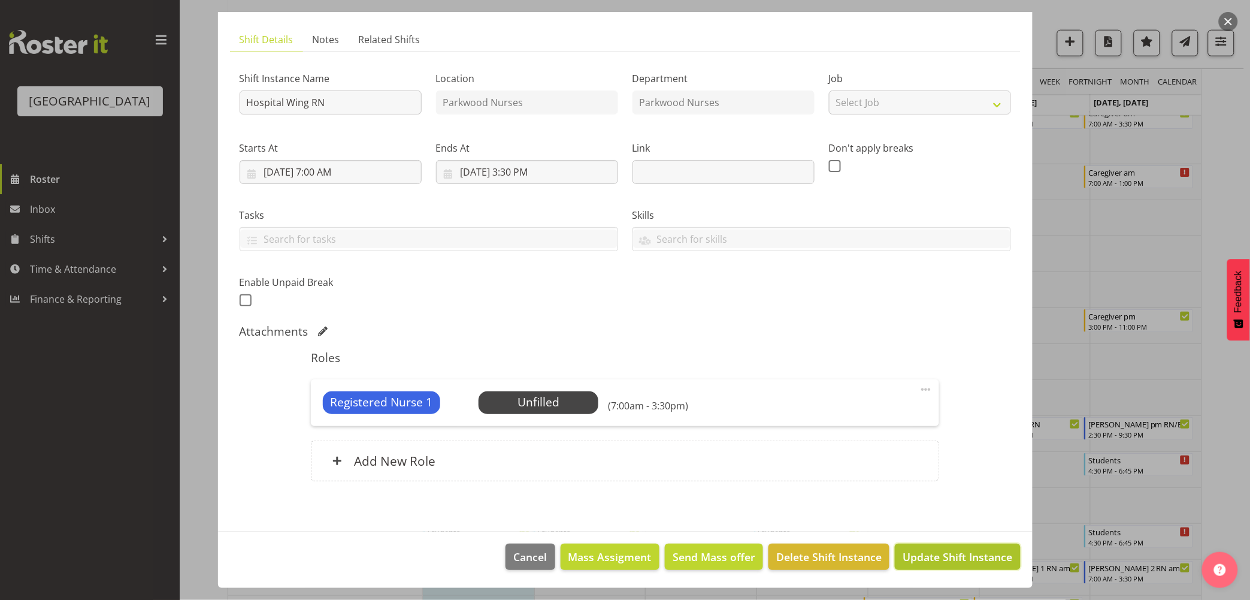
click at [944, 555] on span "Update Shift Instance" at bounding box center [958, 557] width 110 height 16
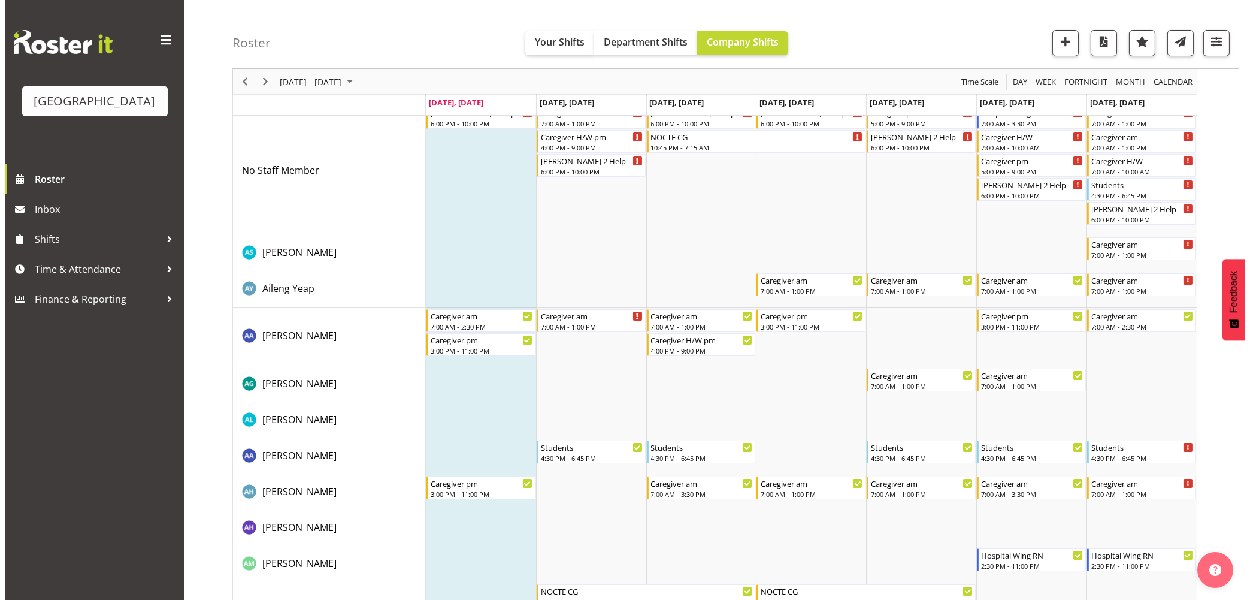
scroll to position [0, 0]
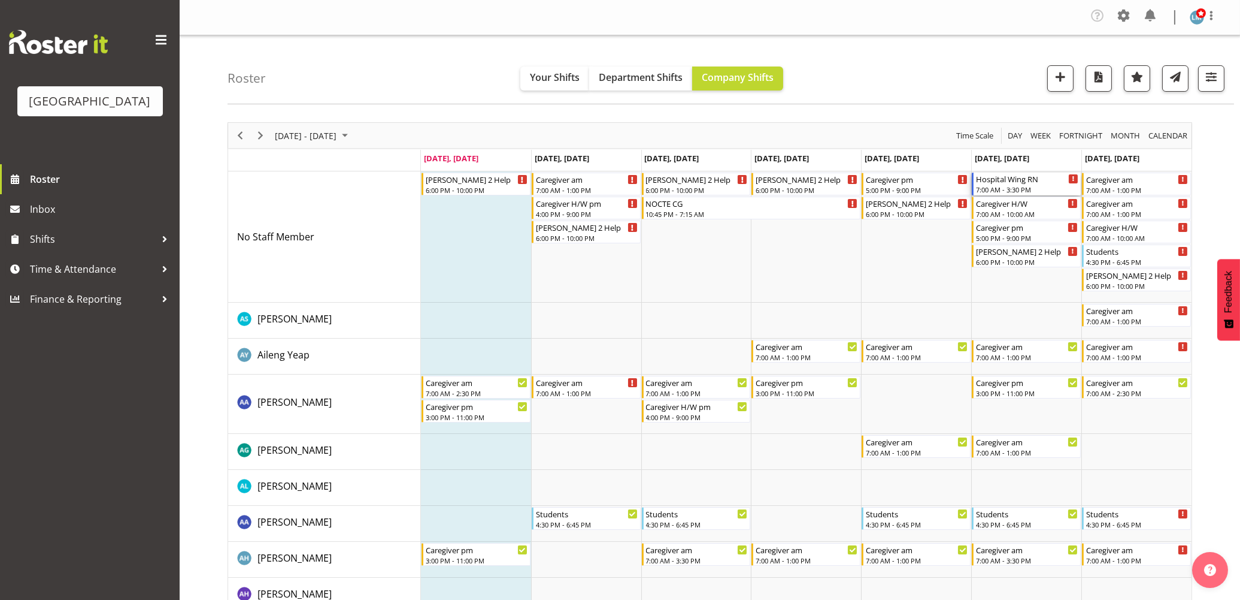
click at [1011, 174] on div "Hospital Wing RN" at bounding box center [1027, 178] width 102 height 12
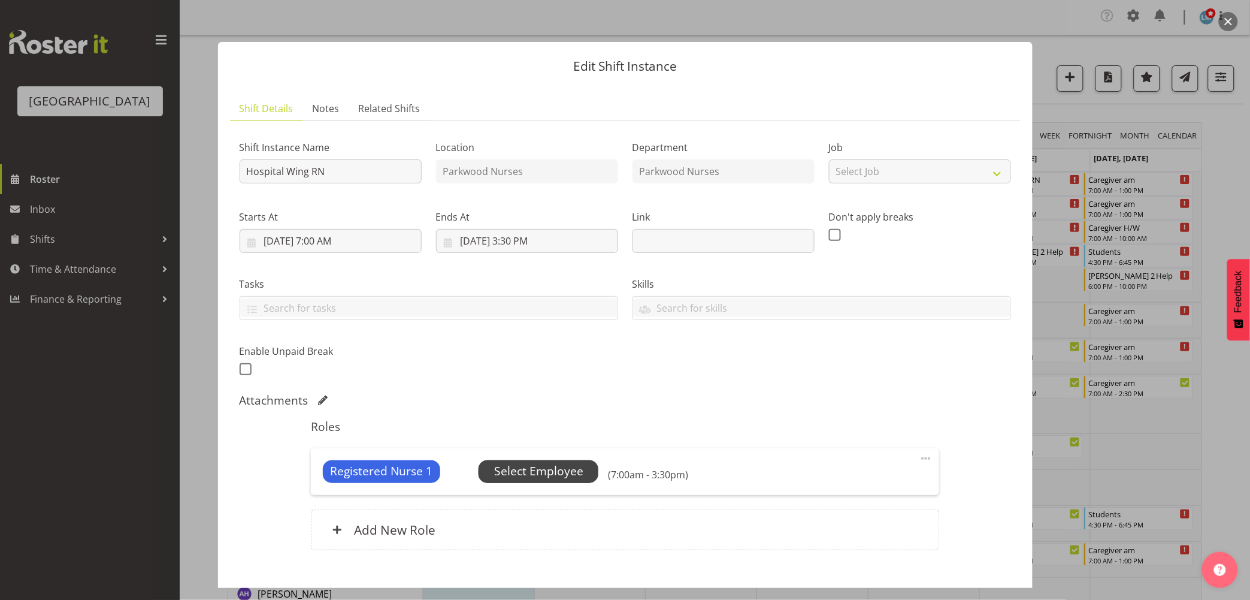
click at [547, 467] on span "Select Employee" at bounding box center [538, 470] width 89 height 17
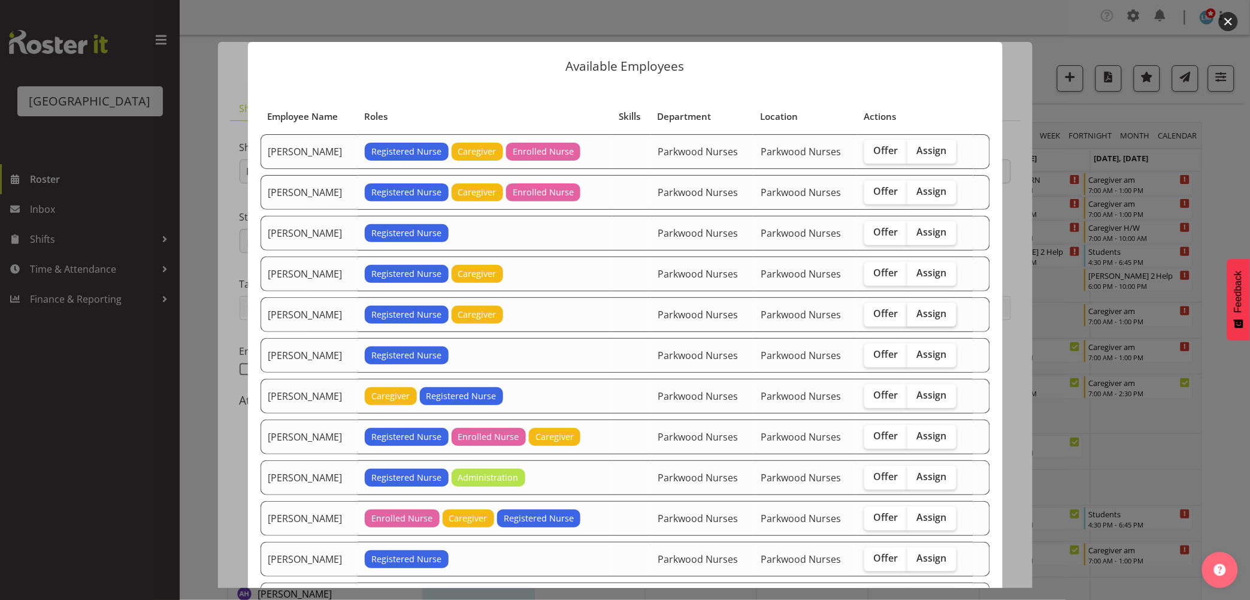
drag, startPoint x: 927, startPoint y: 315, endPoint x: 935, endPoint y: 364, distance: 49.1
click at [927, 316] on span "Assign" at bounding box center [932, 313] width 30 height 12
click at [915, 316] on input "Assign" at bounding box center [911, 314] width 8 height 8
checkbox input "true"
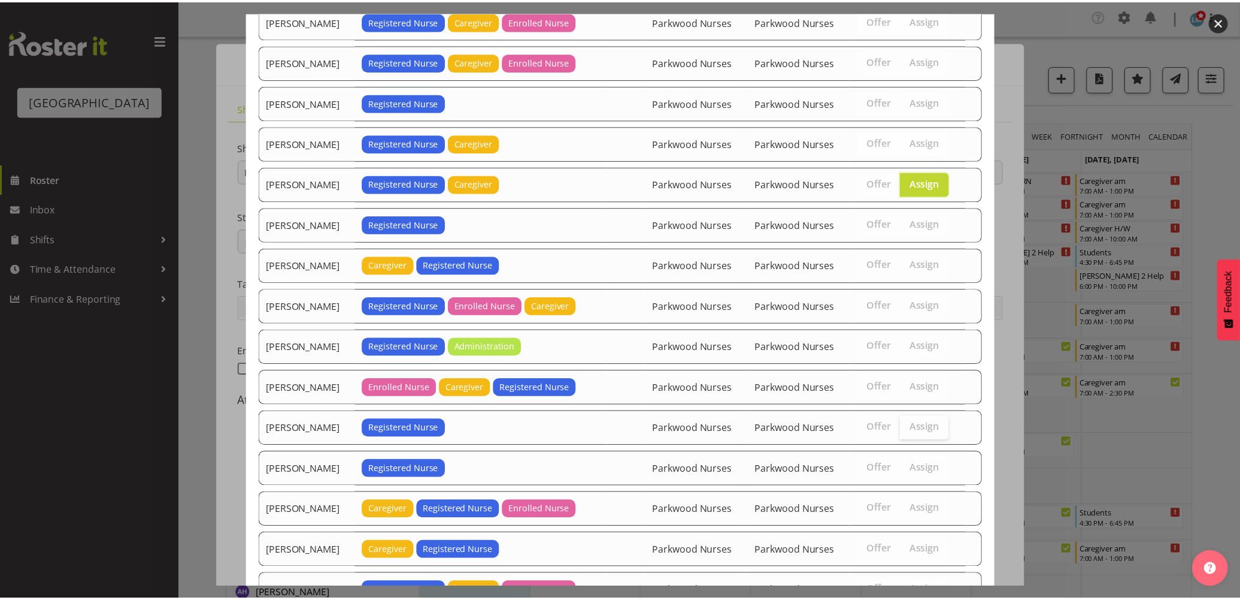
scroll to position [242, 0]
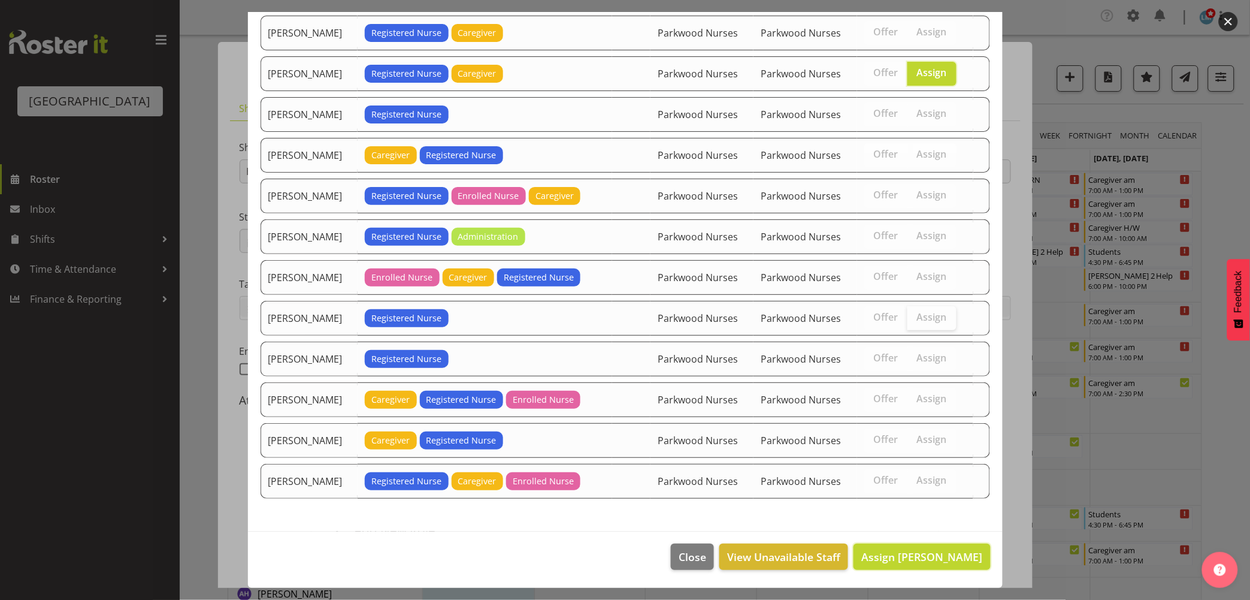
click at [928, 559] on span "Assign Jessica Ransfield" at bounding box center [921, 556] width 121 height 14
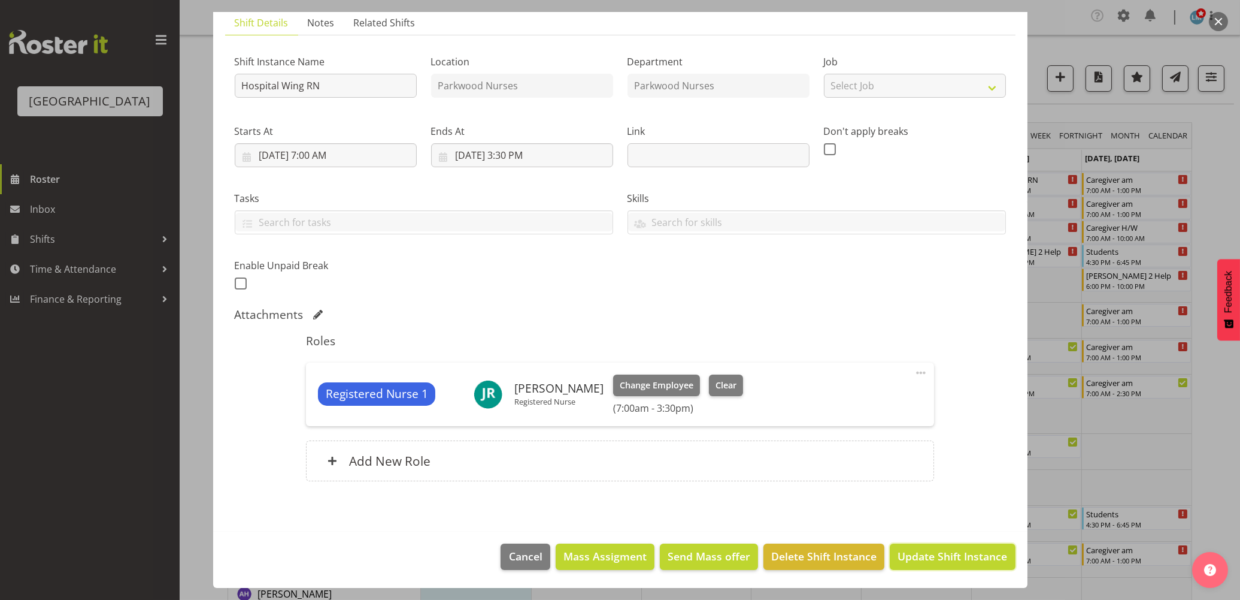
click at [928, 559] on span "Update Shift Instance" at bounding box center [953, 556] width 110 height 16
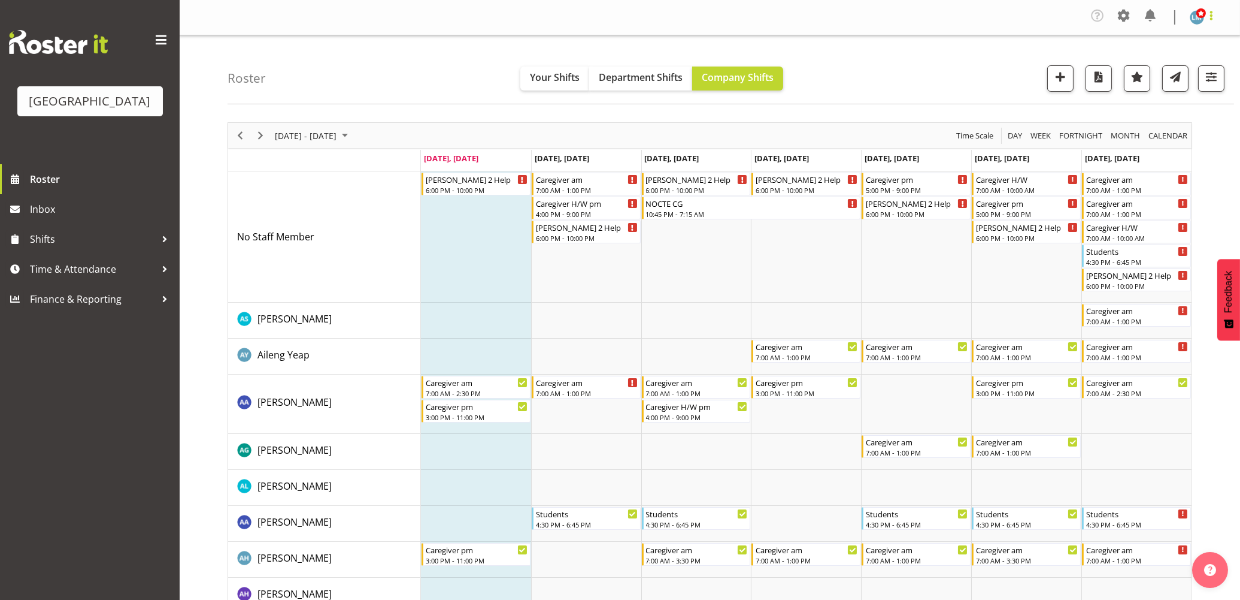
click at [1218, 22] on span at bounding box center [1211, 15] width 14 height 14
click at [1189, 62] on link "Log Out" at bounding box center [1161, 66] width 115 height 22
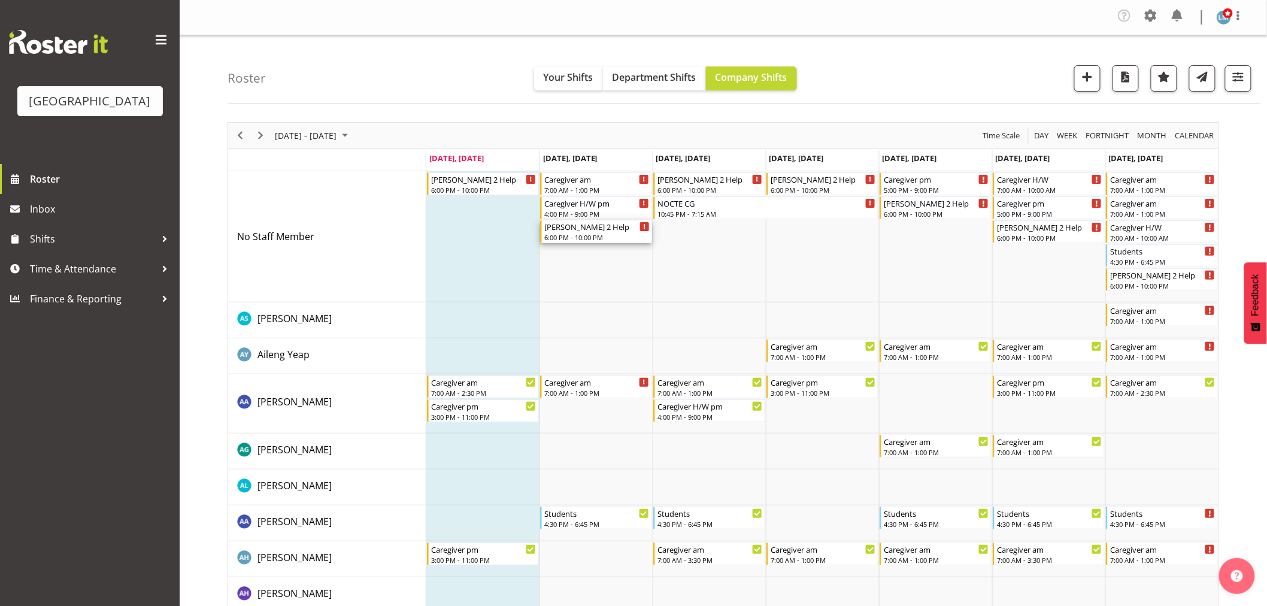
click at [573, 234] on div "6:00 PM - 10:00 PM" at bounding box center [596, 237] width 105 height 10
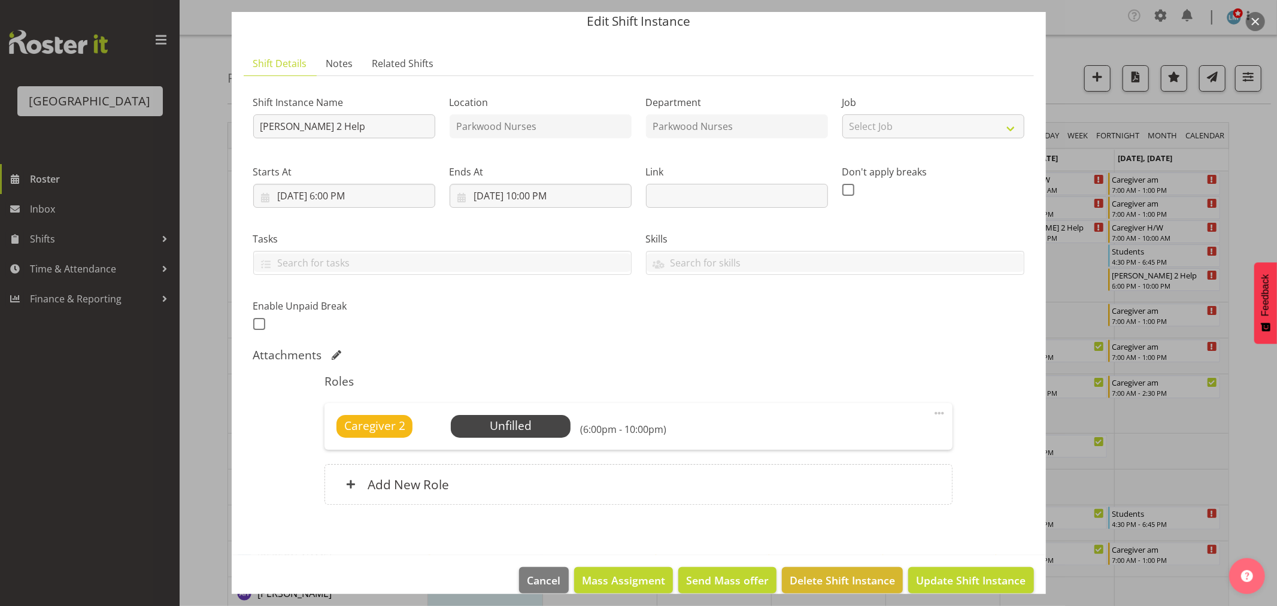
scroll to position [62, 0]
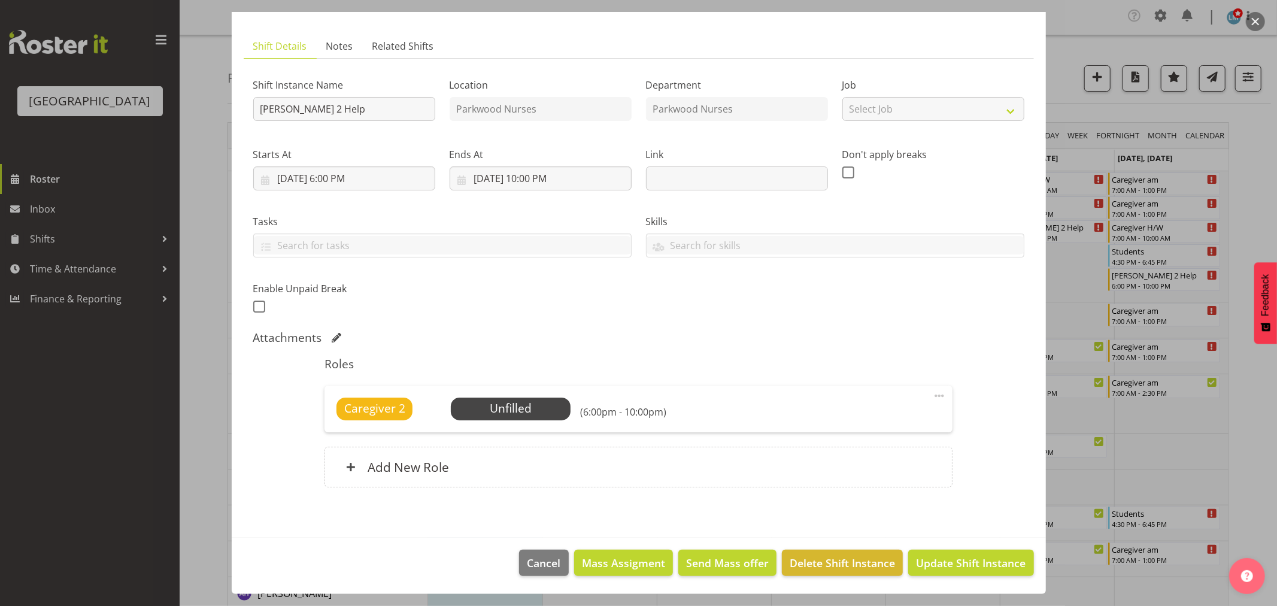
click at [1252, 200] on div at bounding box center [638, 303] width 1277 height 606
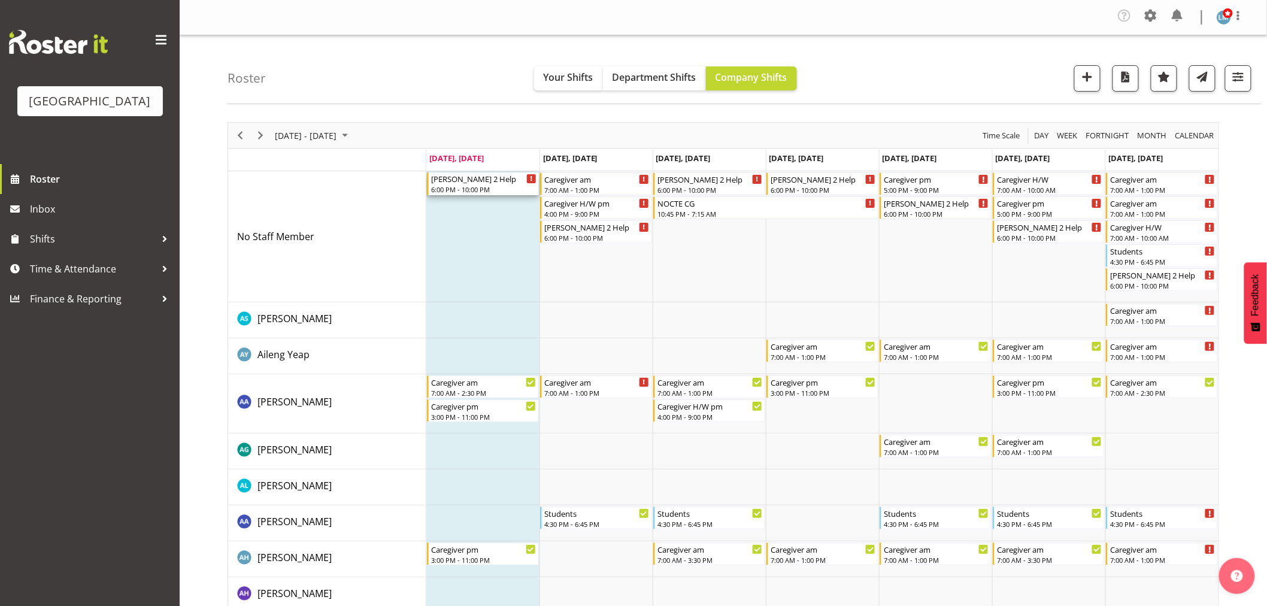
click at [486, 189] on div "6:00 PM - 10:00 PM" at bounding box center [483, 189] width 105 height 10
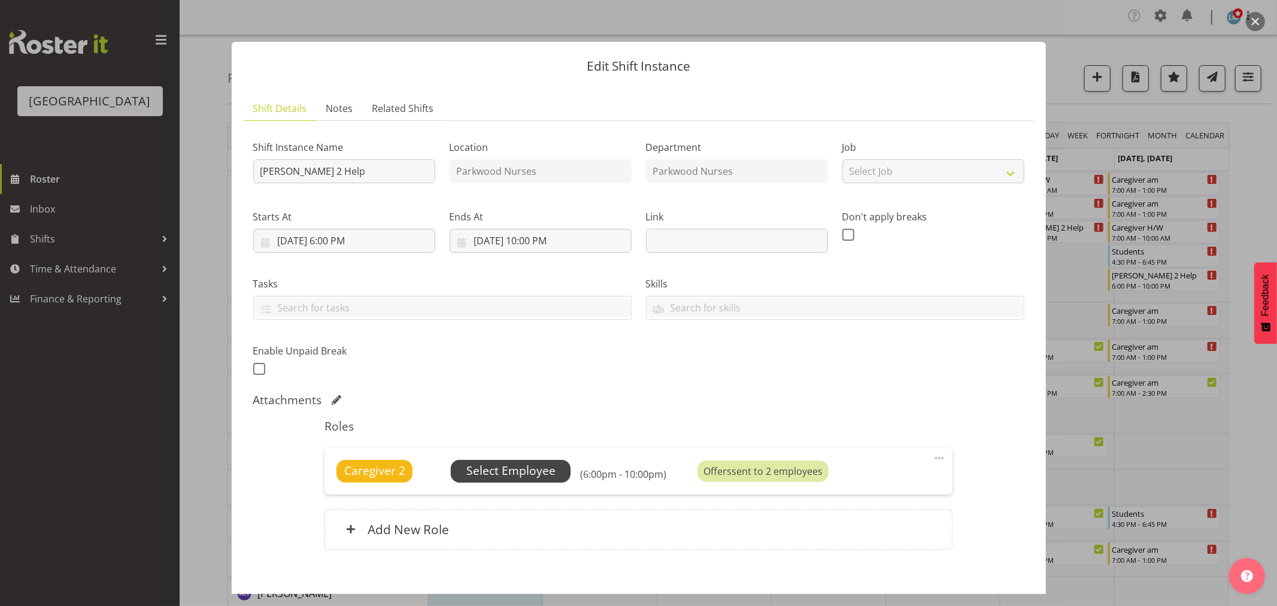
click at [528, 464] on span "Select Employee" at bounding box center [511, 470] width 89 height 17
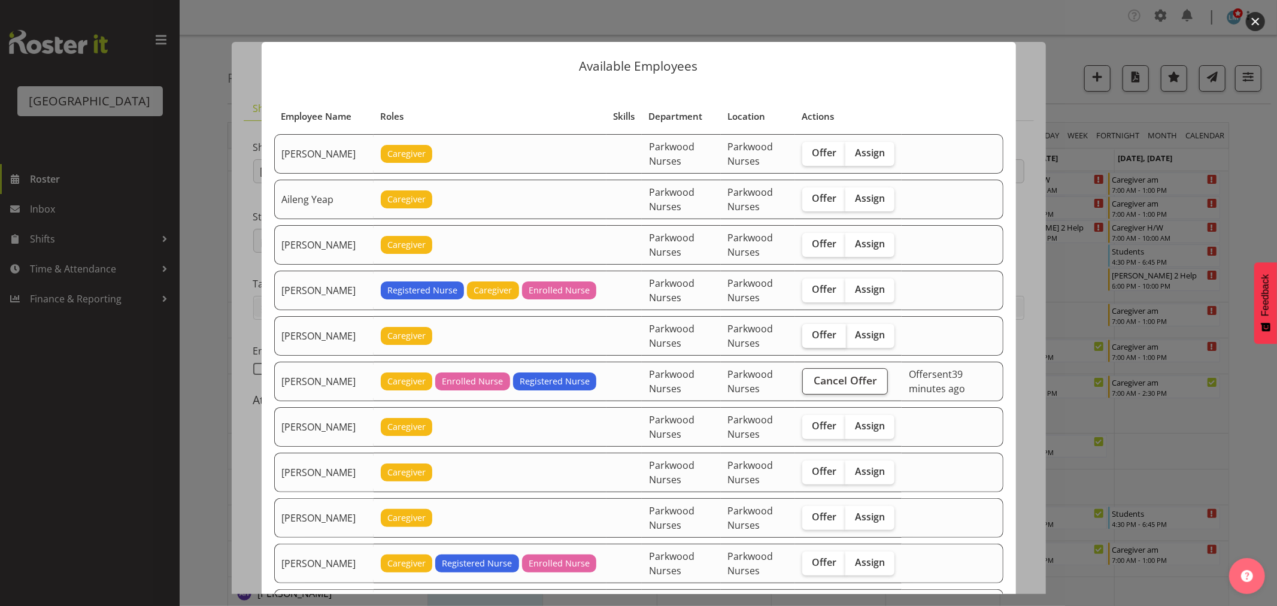
click at [818, 335] on span "Offer" at bounding box center [824, 335] width 25 height 12
click at [810, 335] on input "Offer" at bounding box center [807, 335] width 8 height 8
checkbox input "true"
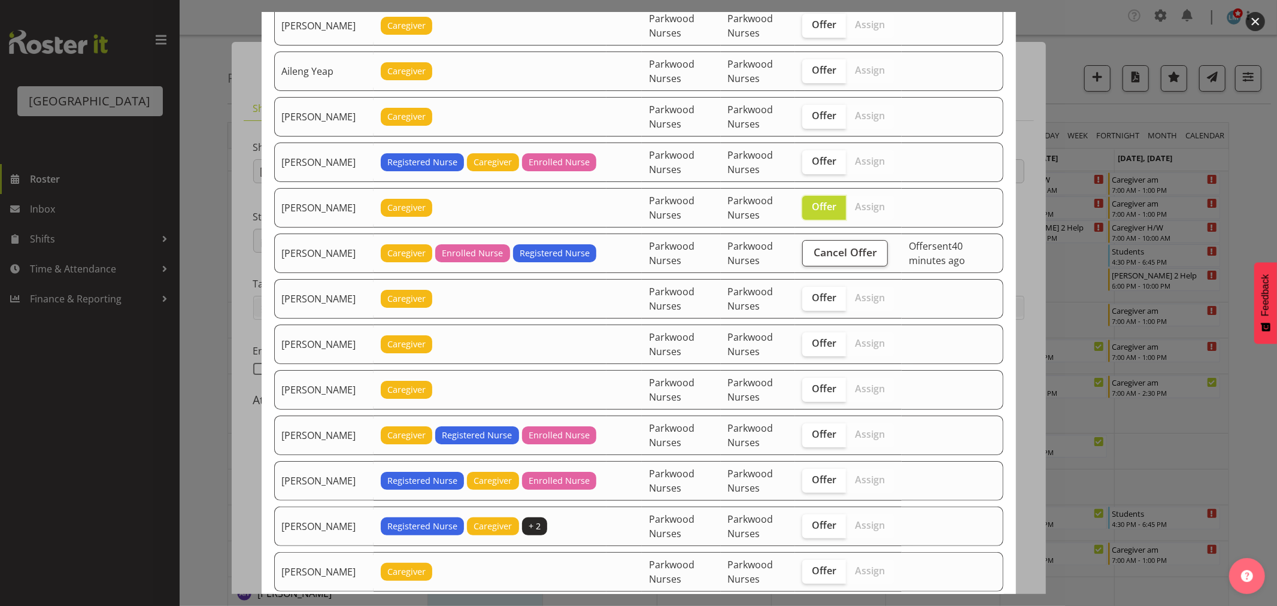
scroll to position [133, 0]
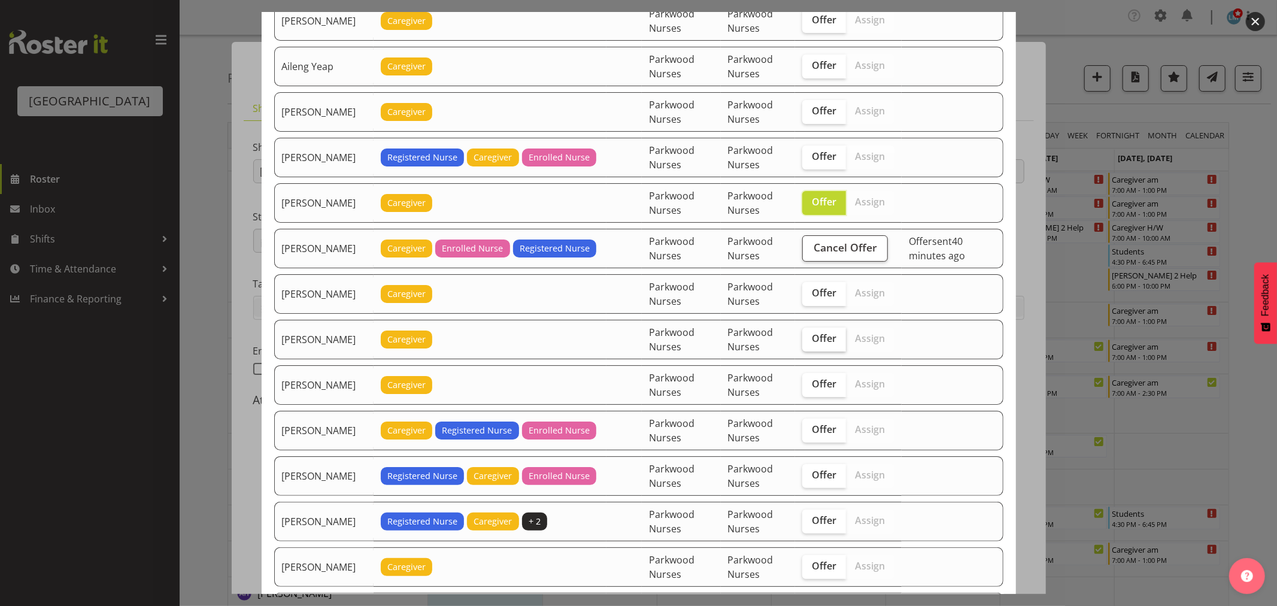
click at [824, 343] on span "Offer" at bounding box center [824, 338] width 25 height 12
click at [810, 343] on input "Offer" at bounding box center [807, 339] width 8 height 8
checkbox input "true"
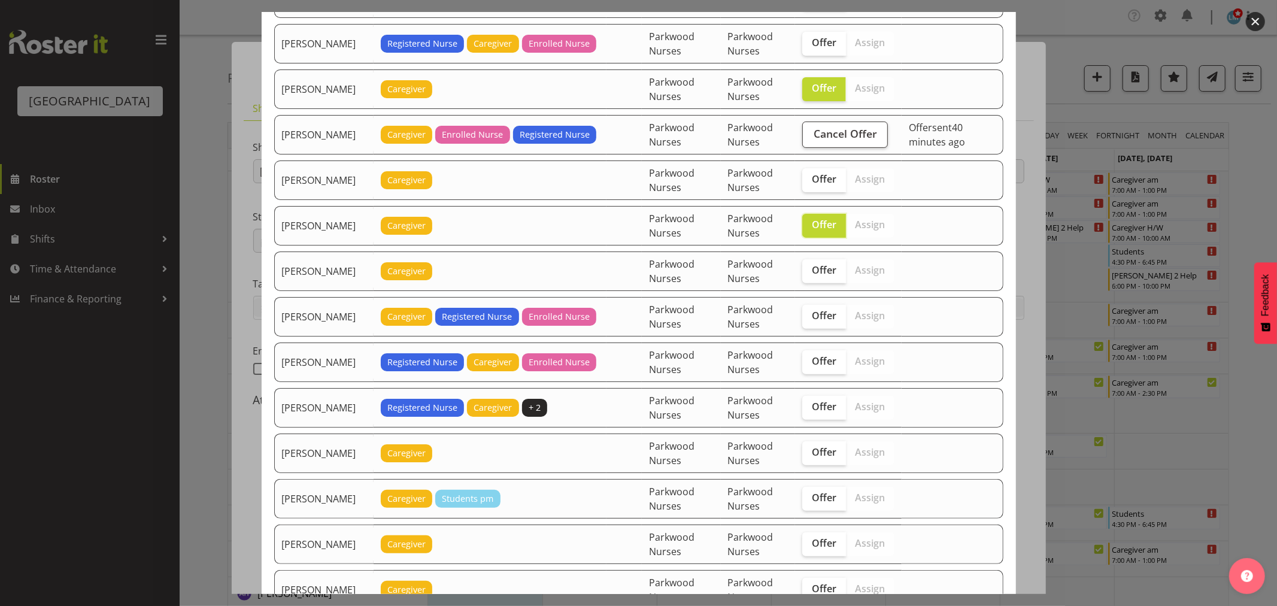
scroll to position [266, 0]
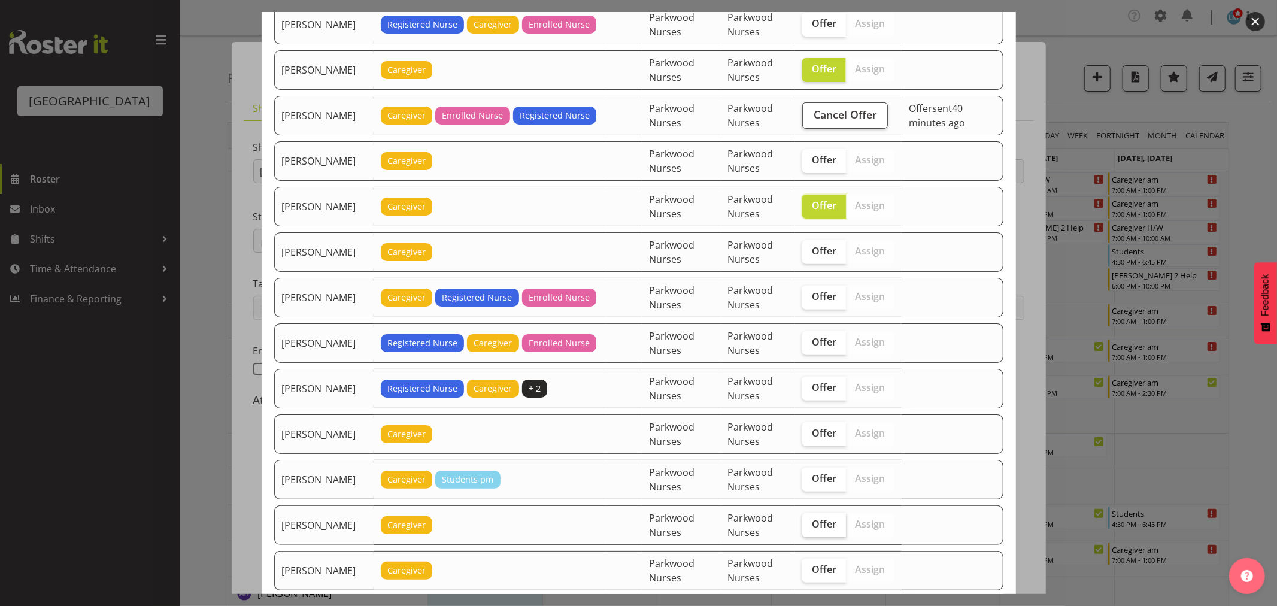
click at [821, 529] on span "Offer" at bounding box center [824, 524] width 25 height 12
click at [810, 528] on input "Offer" at bounding box center [807, 524] width 8 height 8
checkbox input "true"
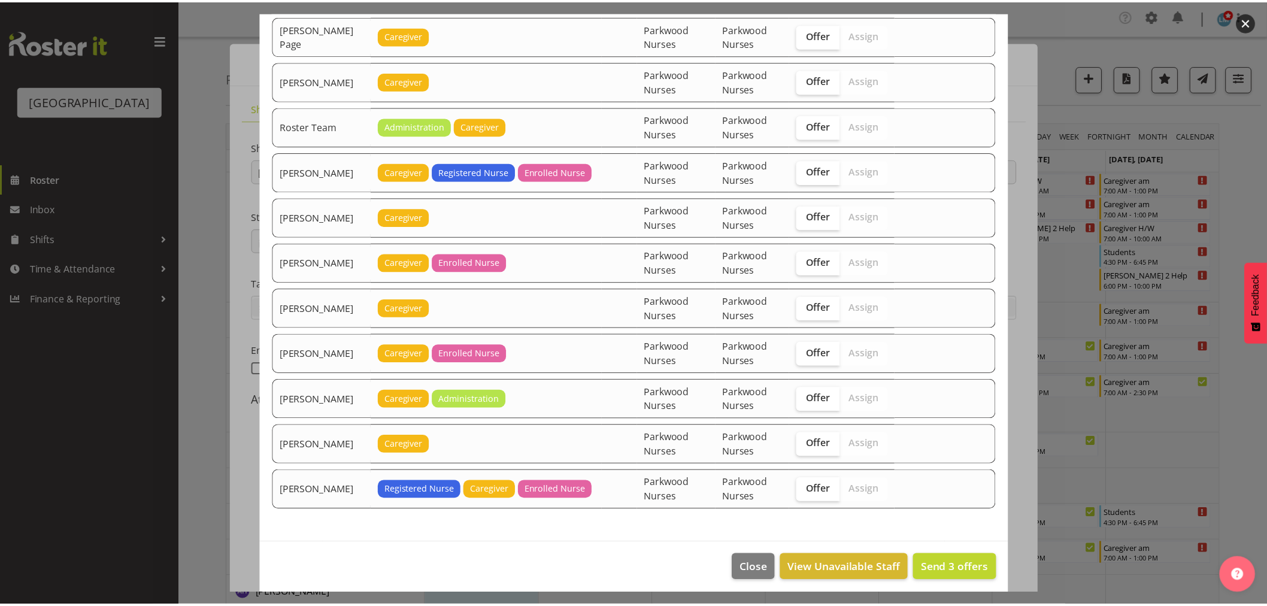
scroll to position [1905, 0]
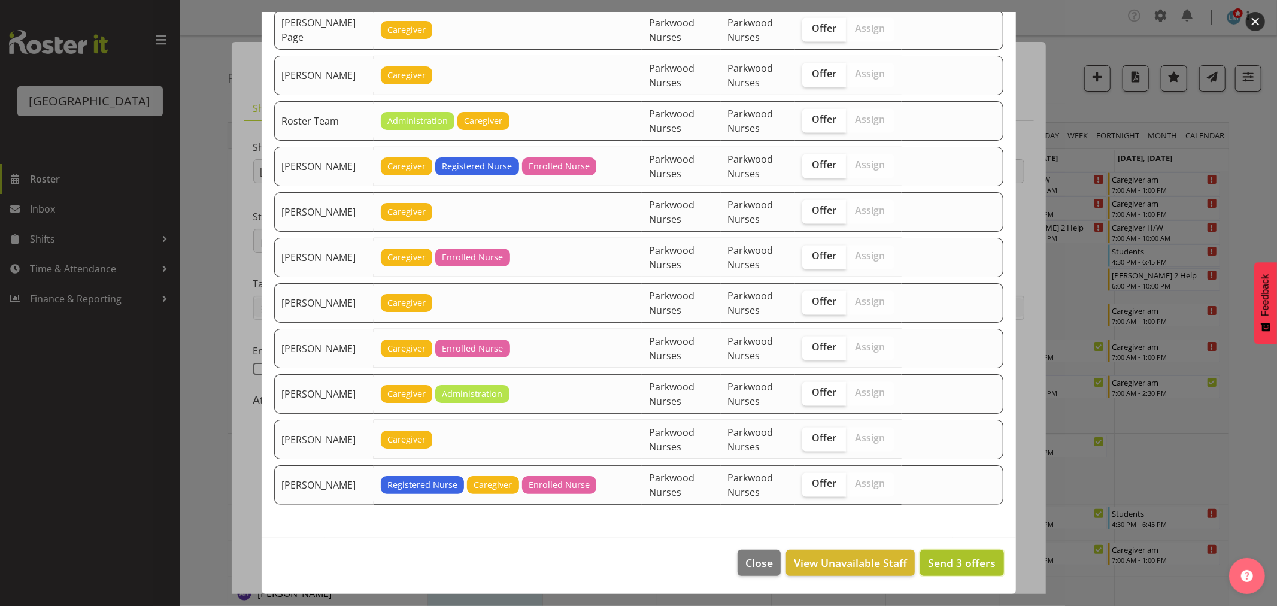
click at [956, 567] on span "Send 3 offers" at bounding box center [962, 563] width 68 height 14
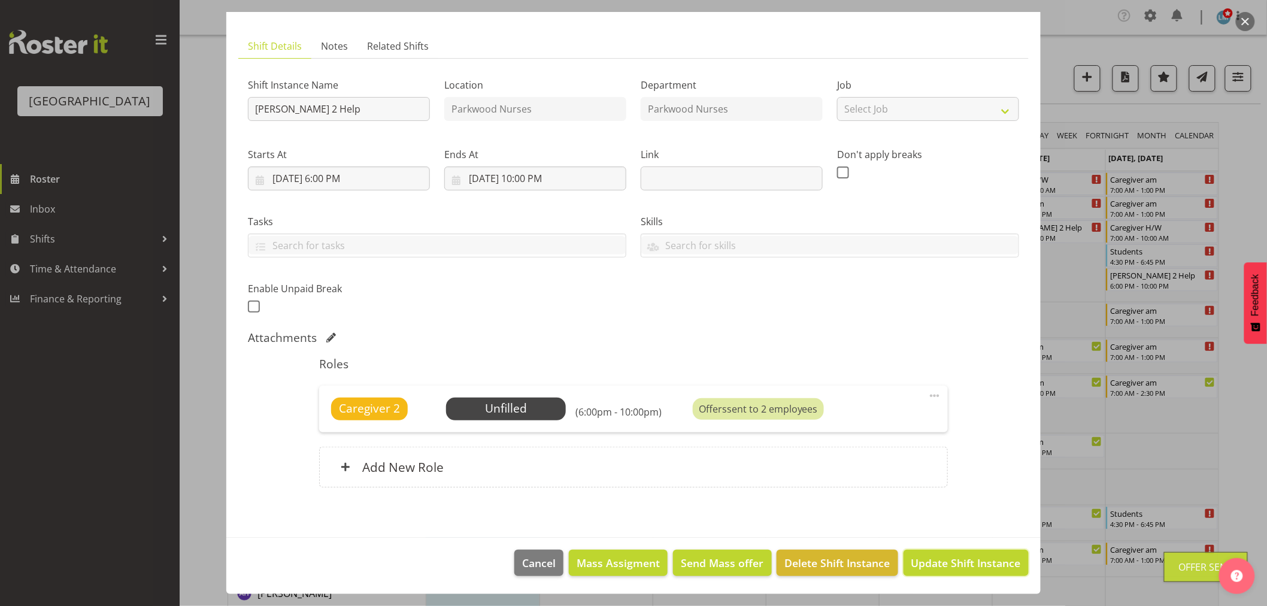
click at [956, 567] on span "Update Shift Instance" at bounding box center [967, 563] width 110 height 16
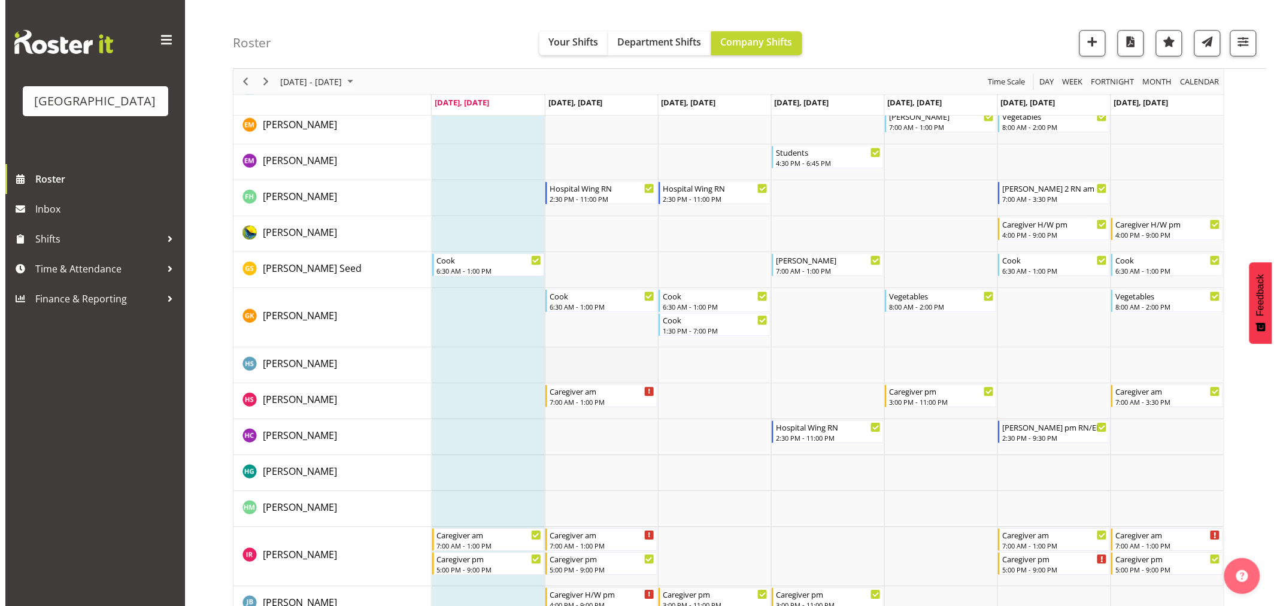
scroll to position [1264, 0]
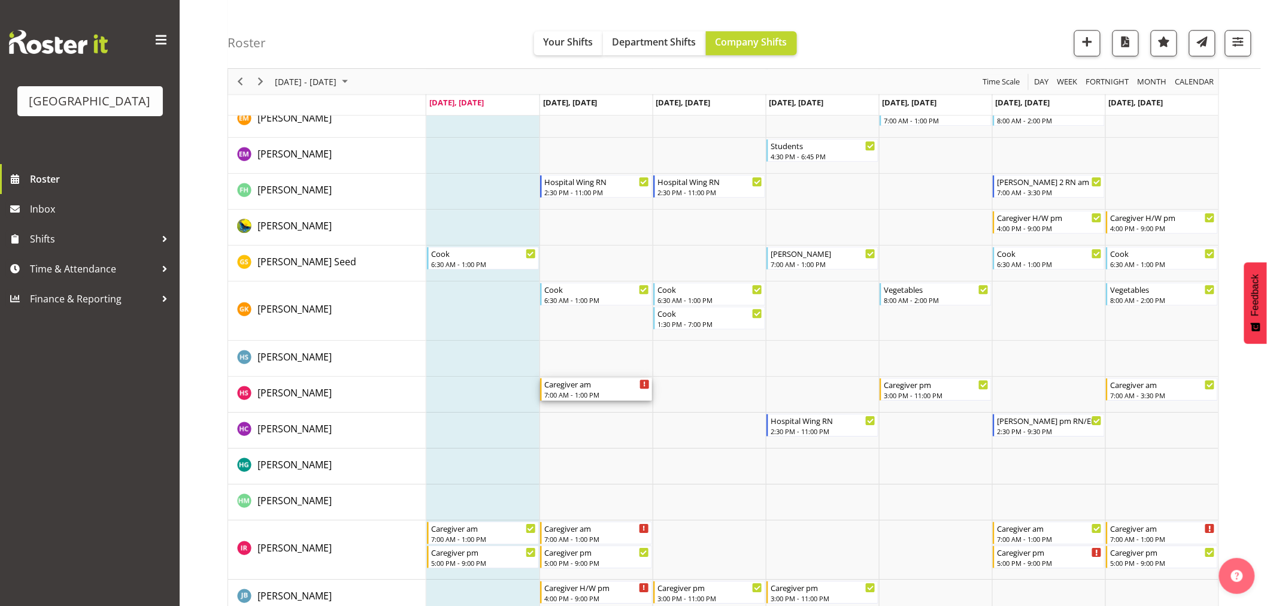
click at [591, 387] on div "Caregiver am" at bounding box center [596, 384] width 105 height 12
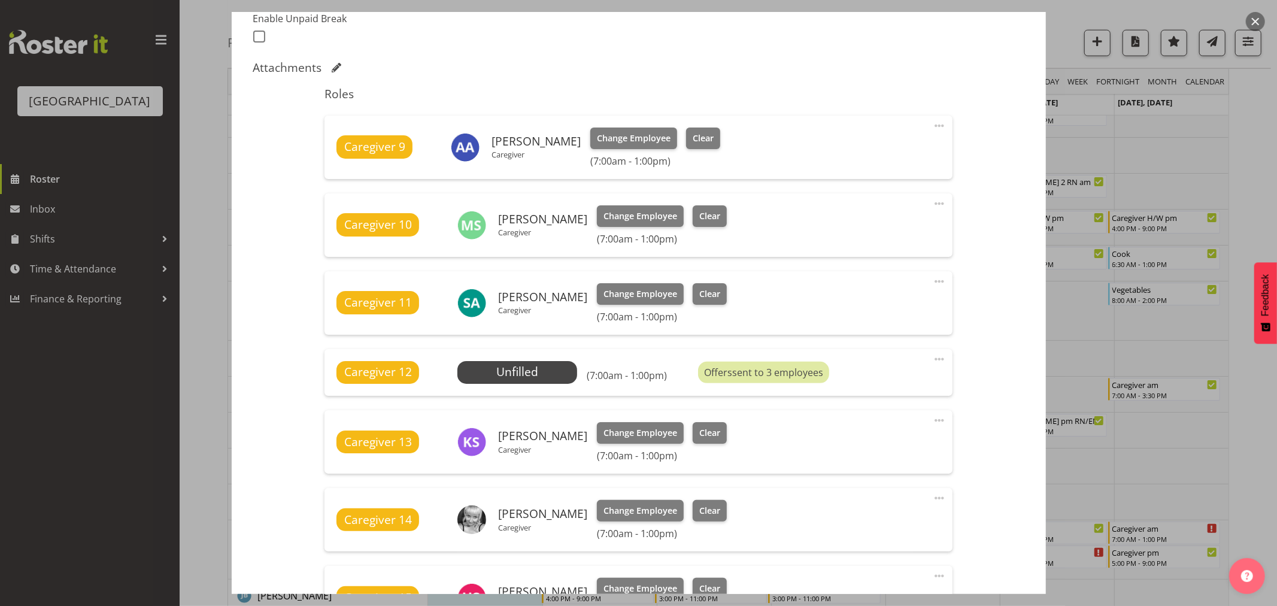
scroll to position [465, 0]
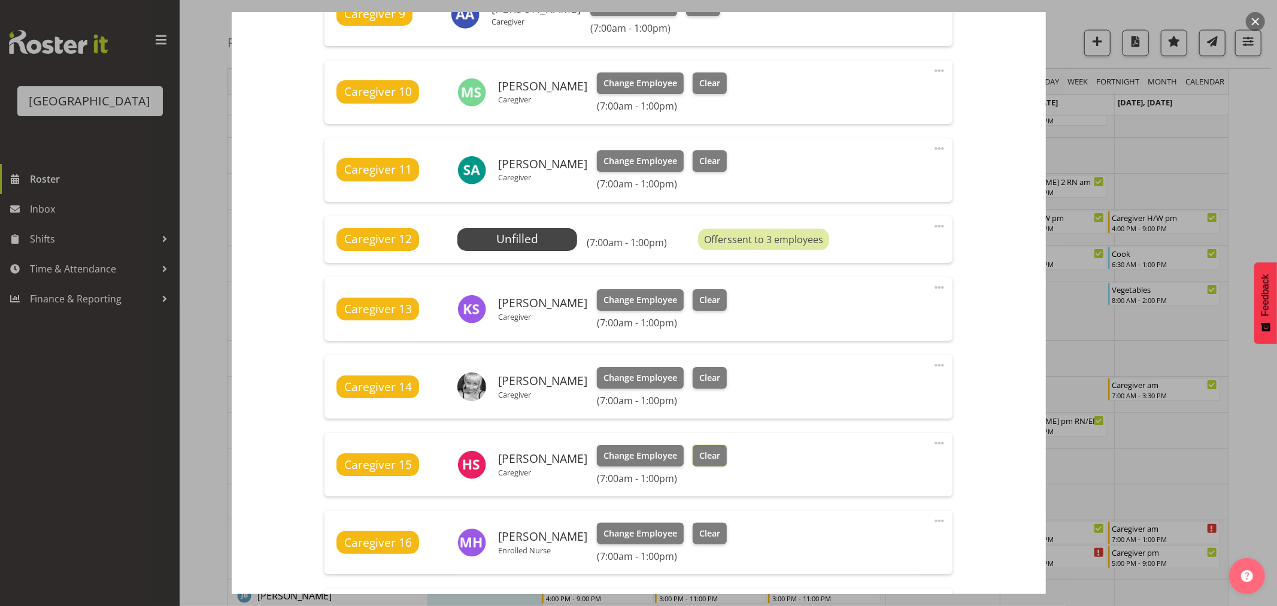
click at [721, 457] on span "Clear" at bounding box center [710, 455] width 21 height 13
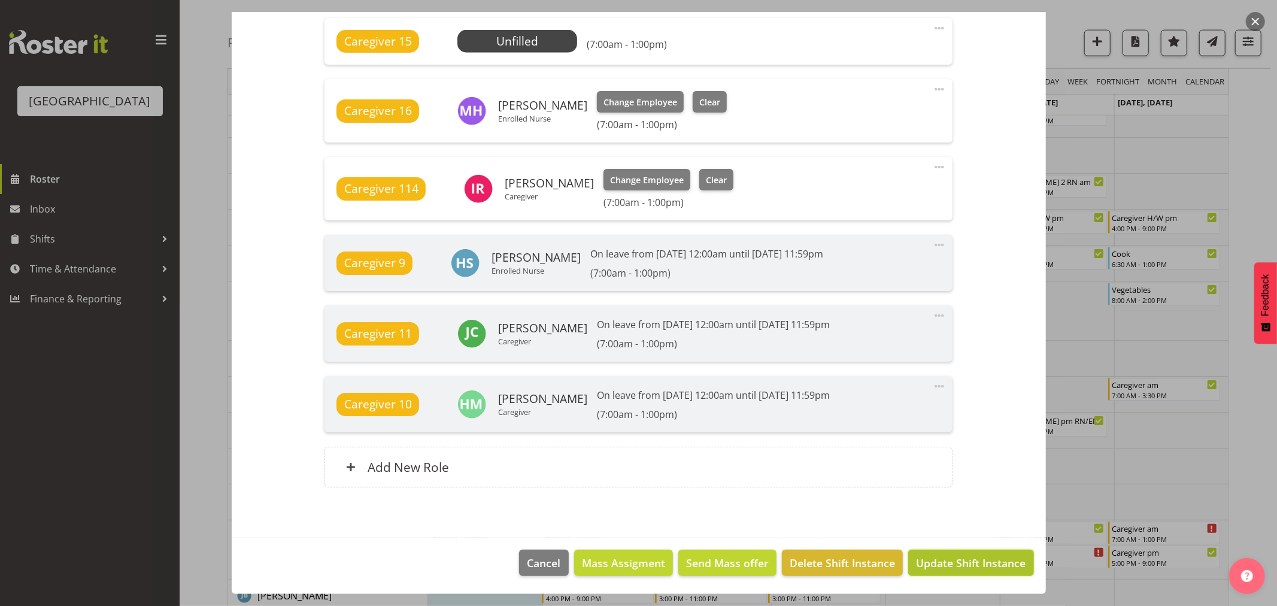
click at [958, 561] on span "Update Shift Instance" at bounding box center [971, 563] width 110 height 16
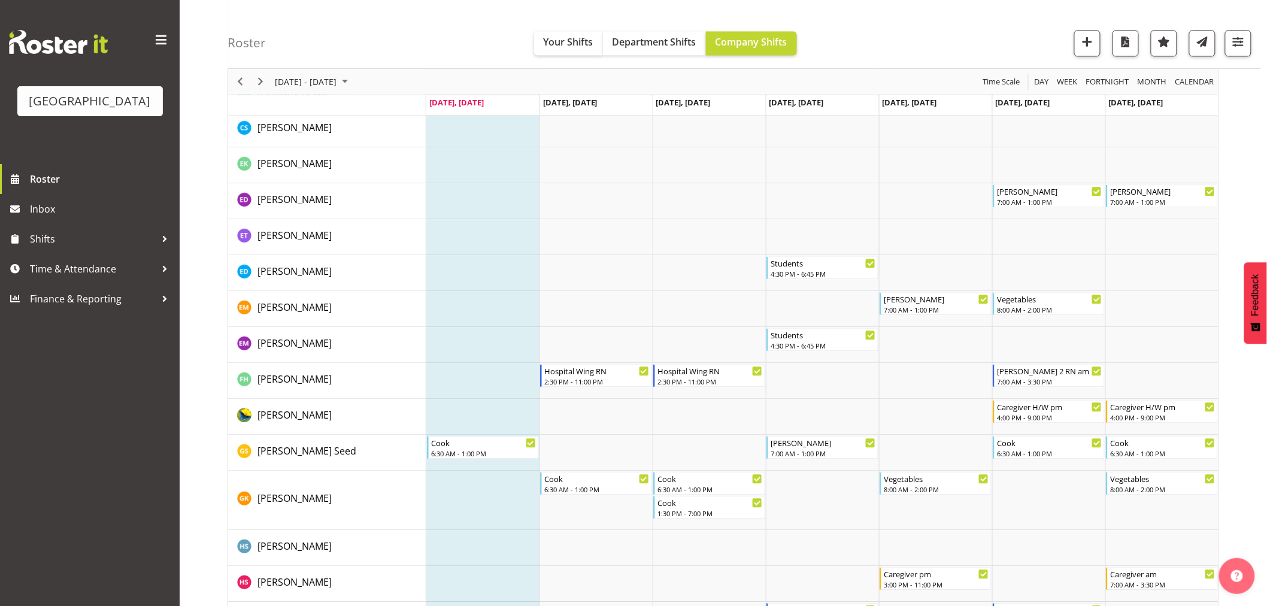
scroll to position [1264, 0]
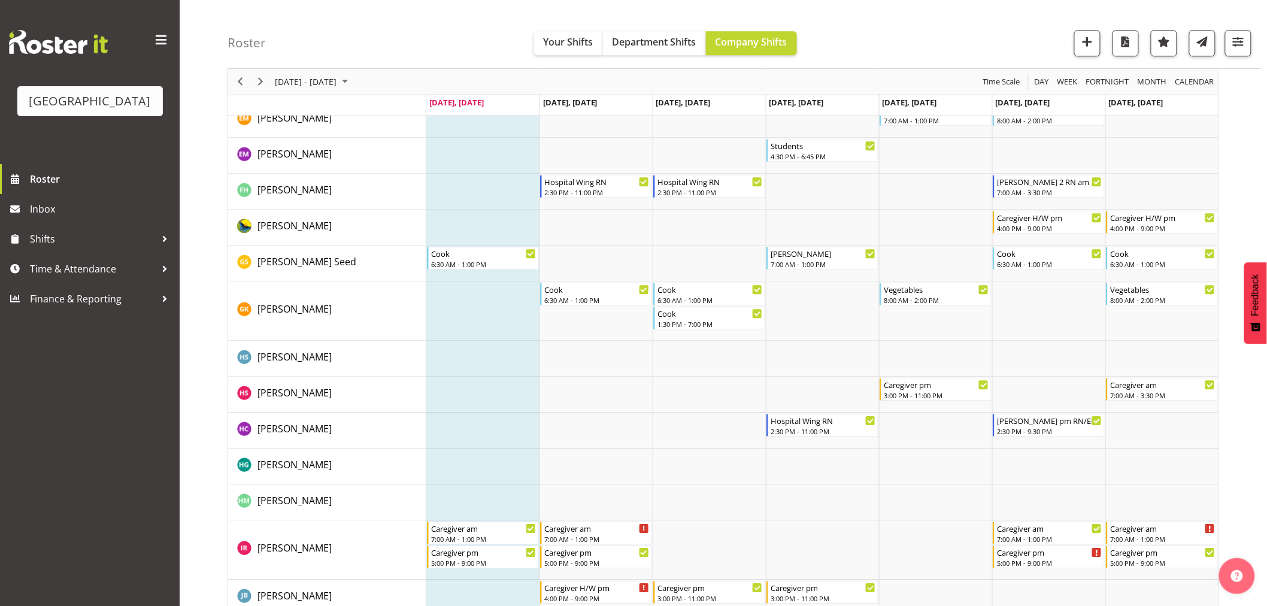
click at [81, 474] on div "Parkwood Retirement Village Roster Inbox Shifts Time & Attendance Finance & Rep…" at bounding box center [90, 303] width 180 height 606
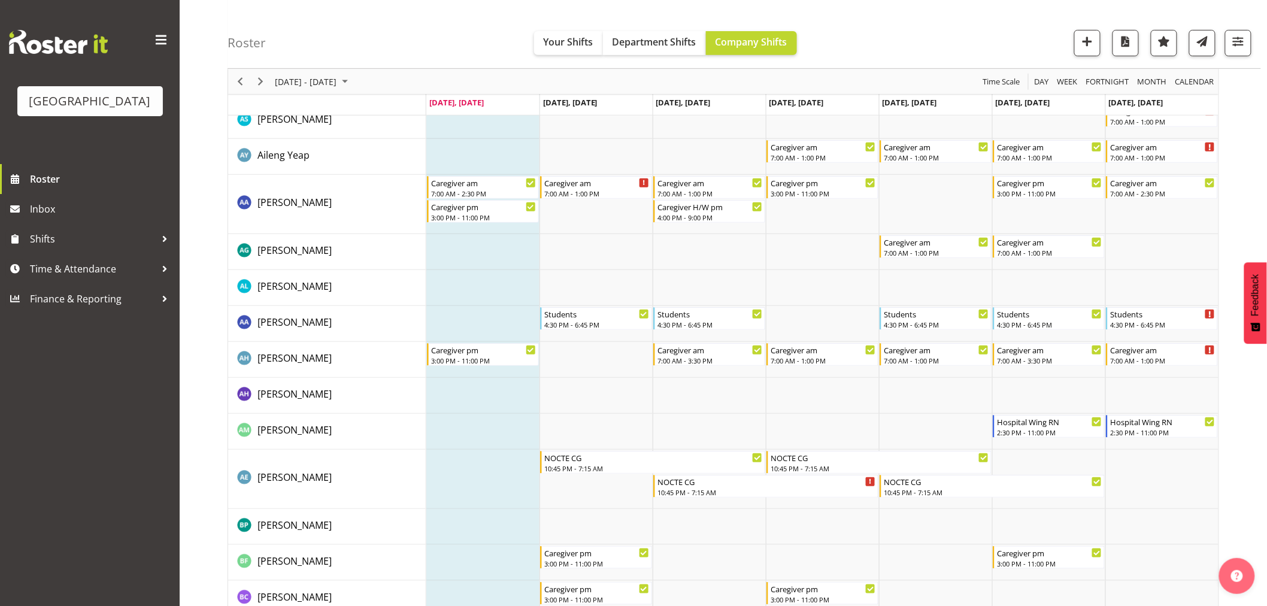
scroll to position [0, 0]
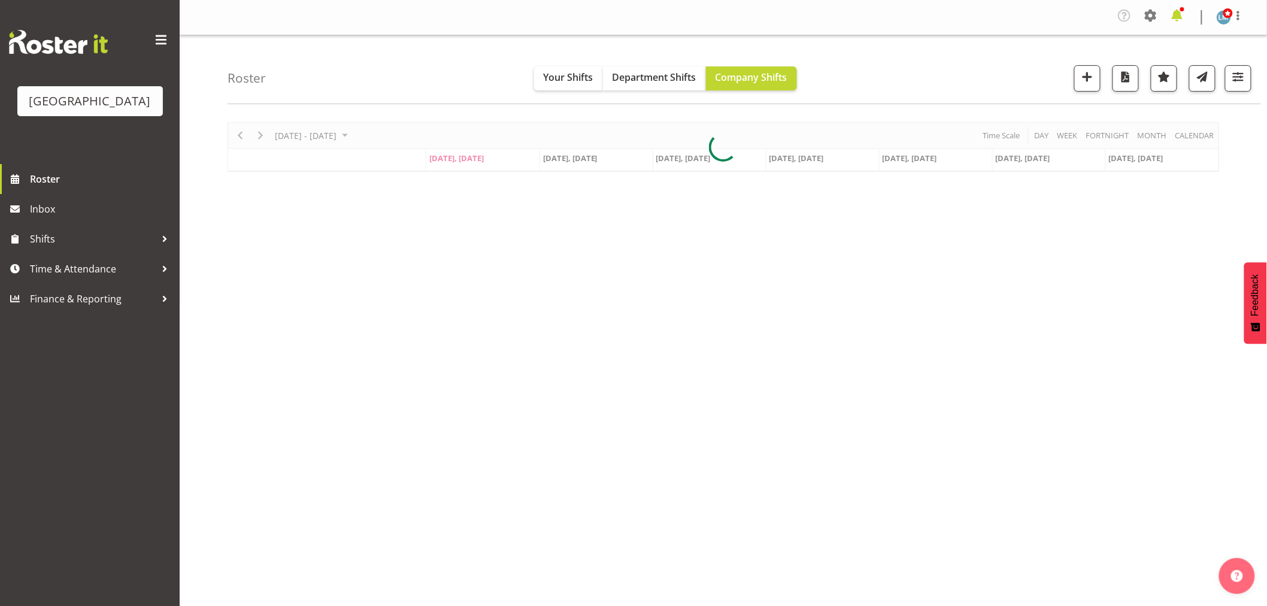
click at [1174, 17] on span at bounding box center [1177, 15] width 19 height 19
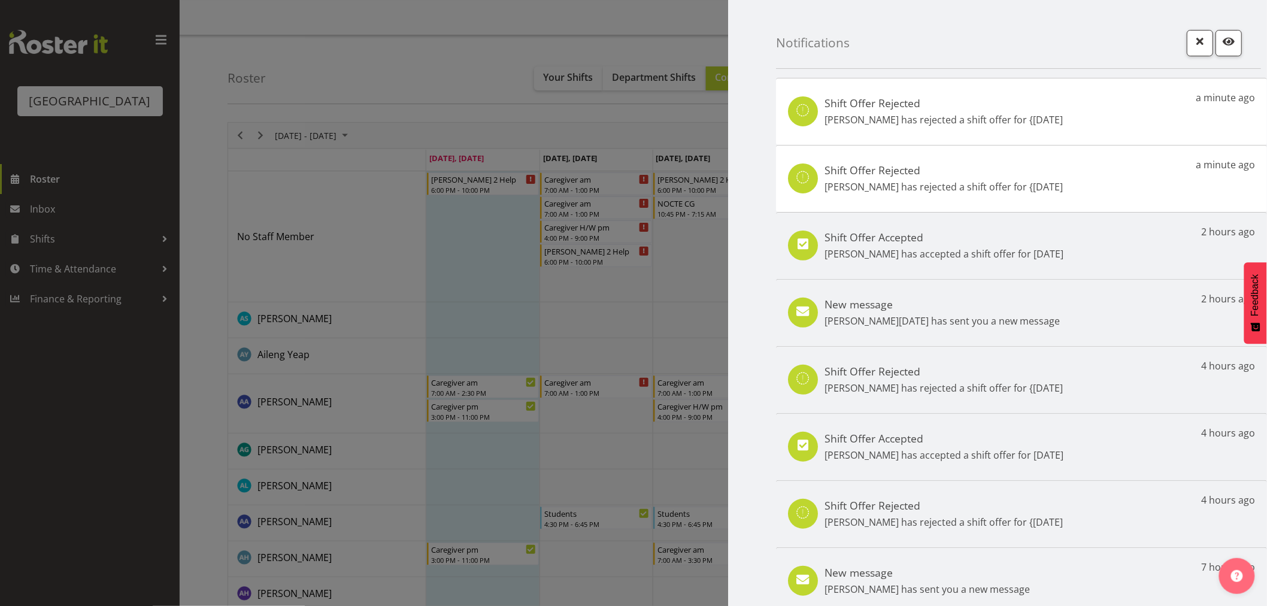
click at [98, 437] on div at bounding box center [633, 303] width 1267 height 606
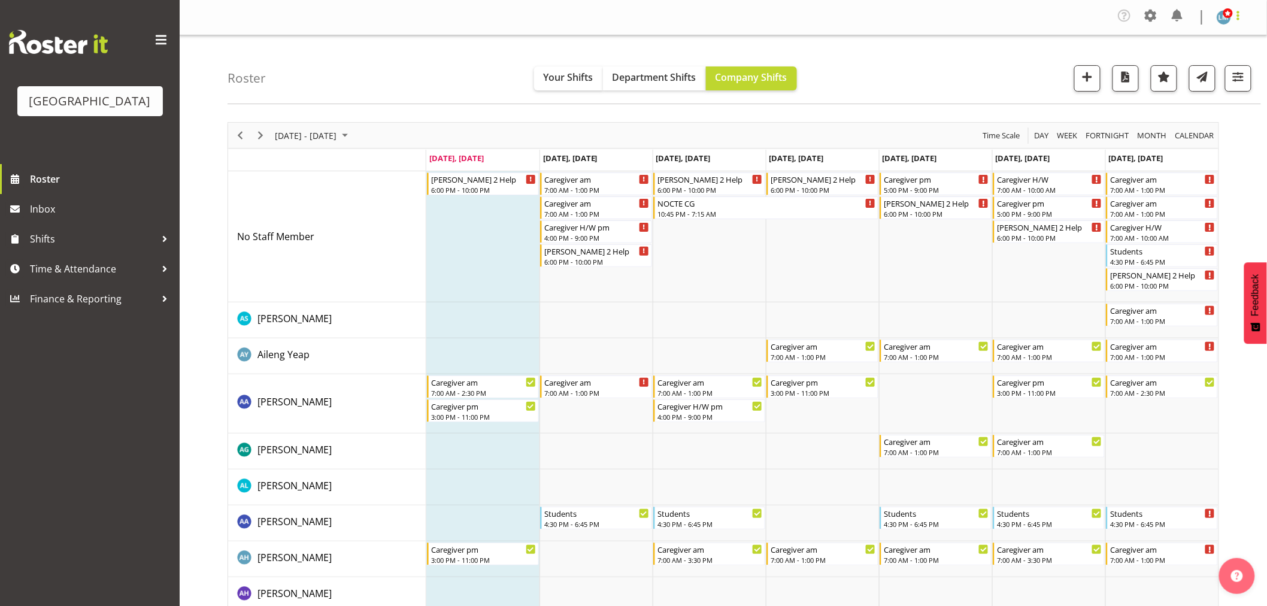
click at [1241, 12] on span at bounding box center [1238, 15] width 14 height 14
click at [1234, 72] on link "Log Out" at bounding box center [1188, 66] width 115 height 22
click at [580, 232] on div "Caregiver H/W pm 4:00 PM - 9:00 PM" at bounding box center [596, 231] width 105 height 23
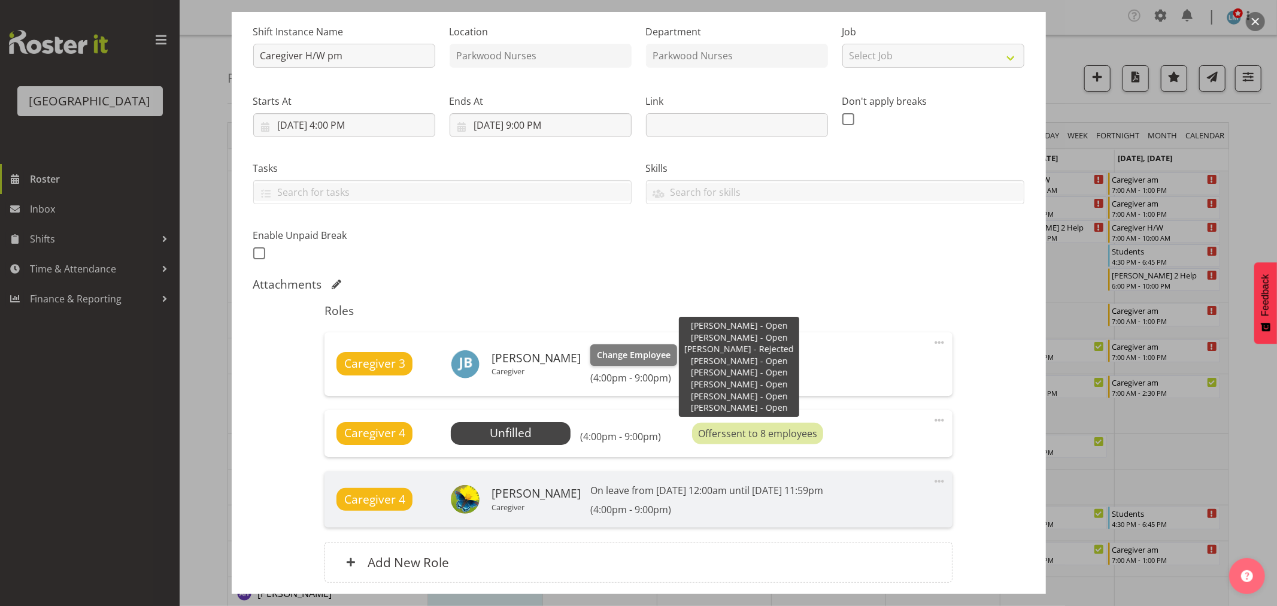
scroll to position [199, 0]
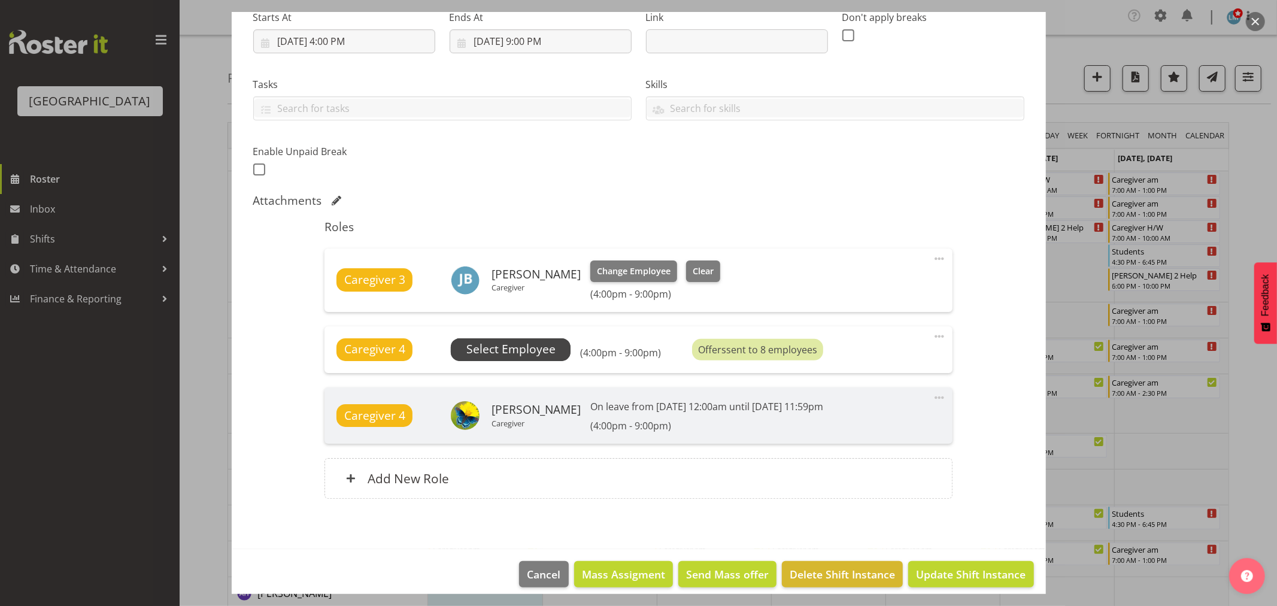
click at [536, 350] on span "Select Employee" at bounding box center [511, 349] width 89 height 17
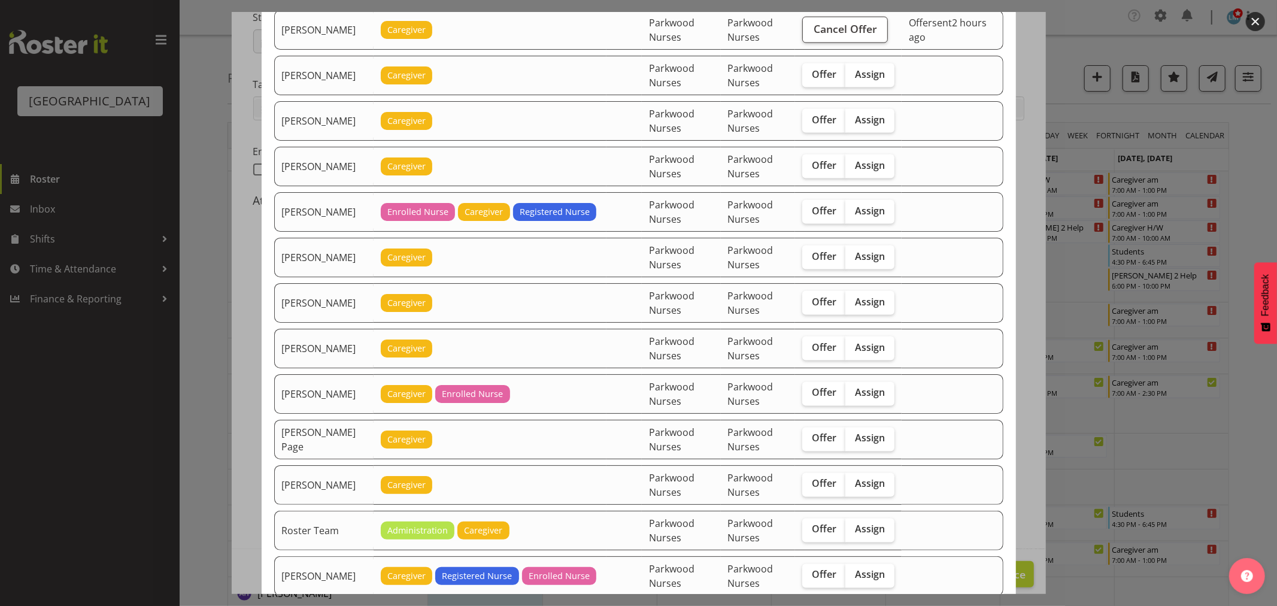
scroll to position [1663, 0]
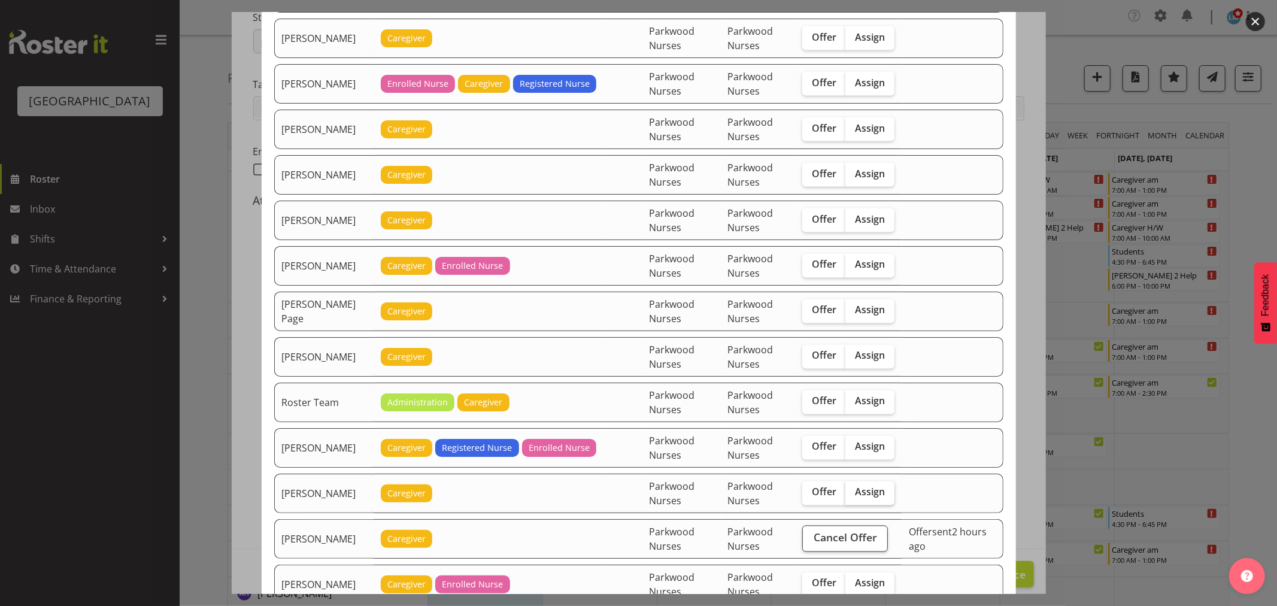
click at [885, 492] on label "Assign" at bounding box center [870, 494] width 49 height 24
click at [853, 492] on input "Assign" at bounding box center [850, 493] width 8 height 8
checkbox input "true"
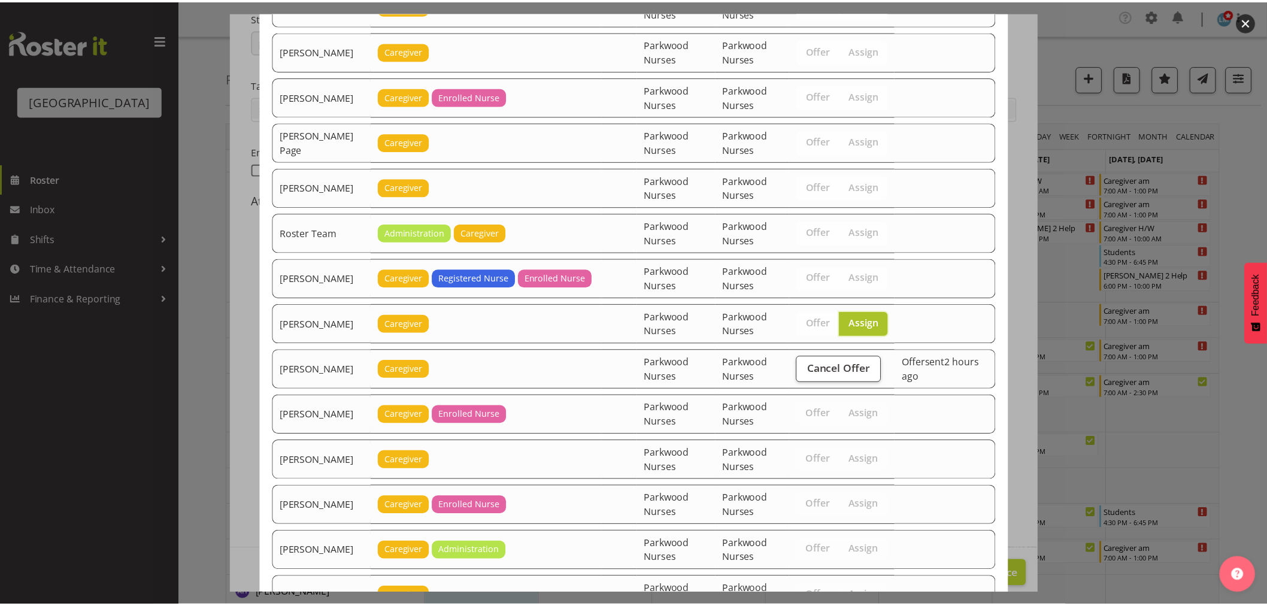
scroll to position [1997, 0]
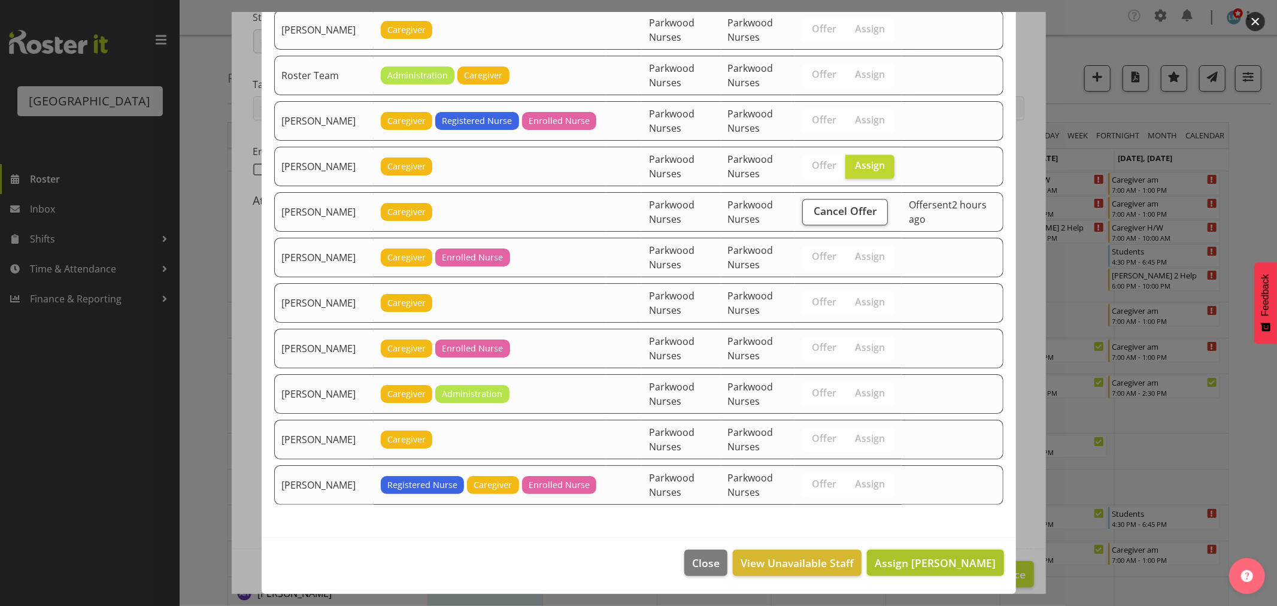
click at [961, 560] on span "Assign [PERSON_NAME]" at bounding box center [935, 563] width 121 height 14
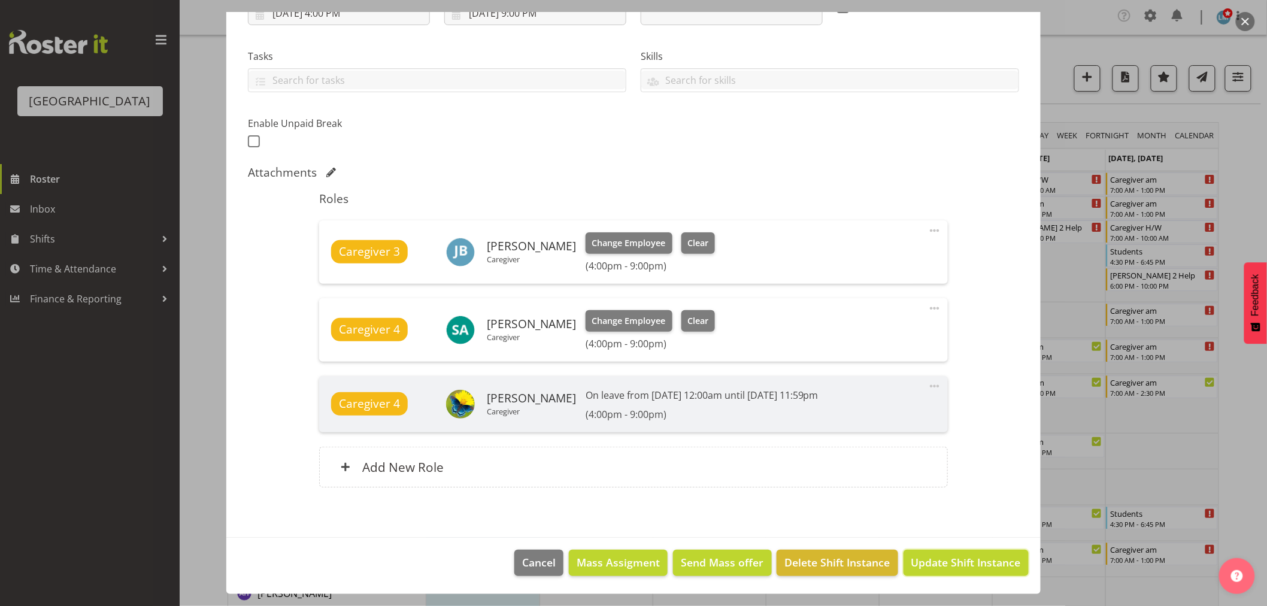
click at [961, 560] on span "Update Shift Instance" at bounding box center [967, 563] width 110 height 16
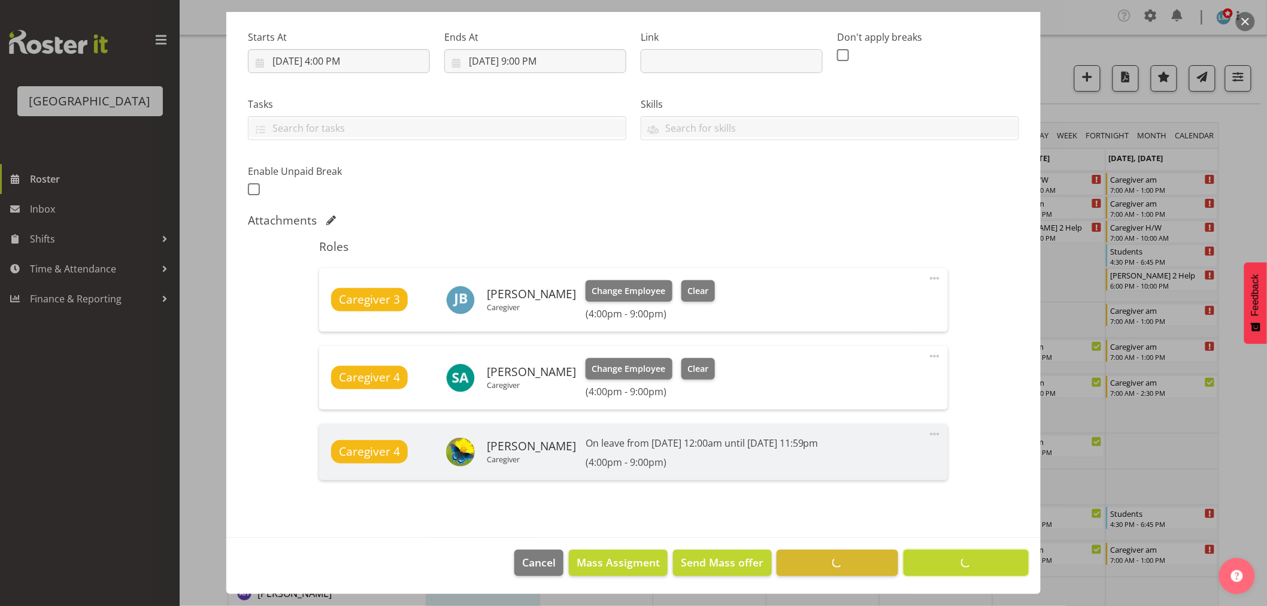
scroll to position [180, 0]
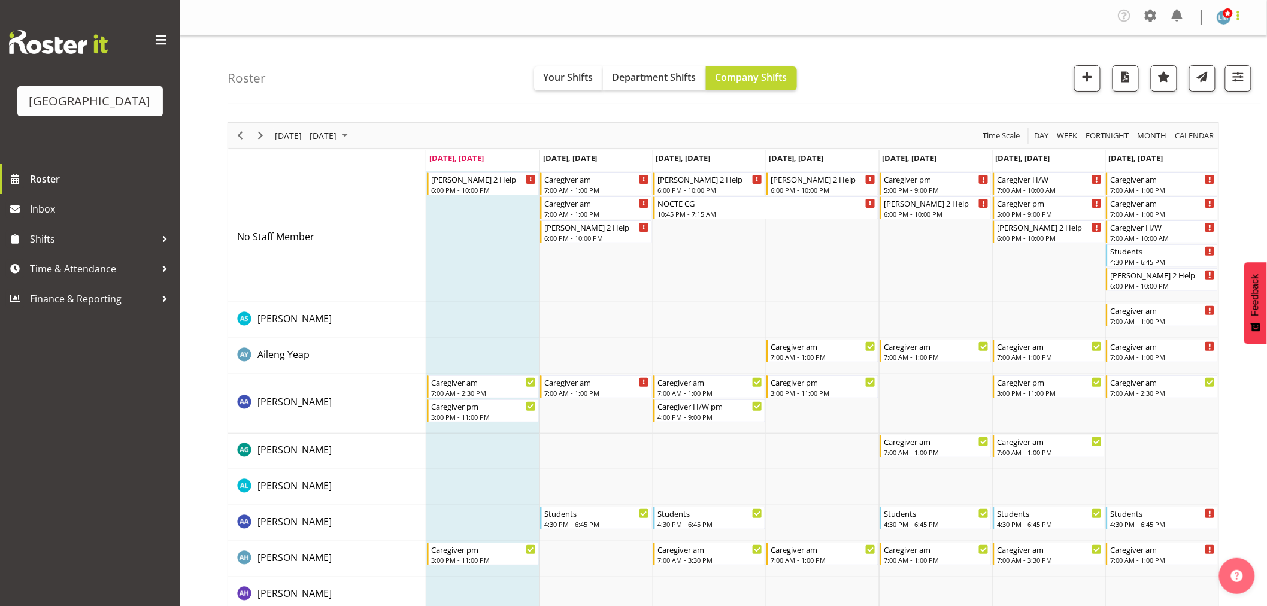
click at [1243, 18] on span at bounding box center [1238, 15] width 14 height 14
click at [1228, 69] on link "Log Out" at bounding box center [1188, 66] width 115 height 22
